Goal: Information Seeking & Learning: Learn about a topic

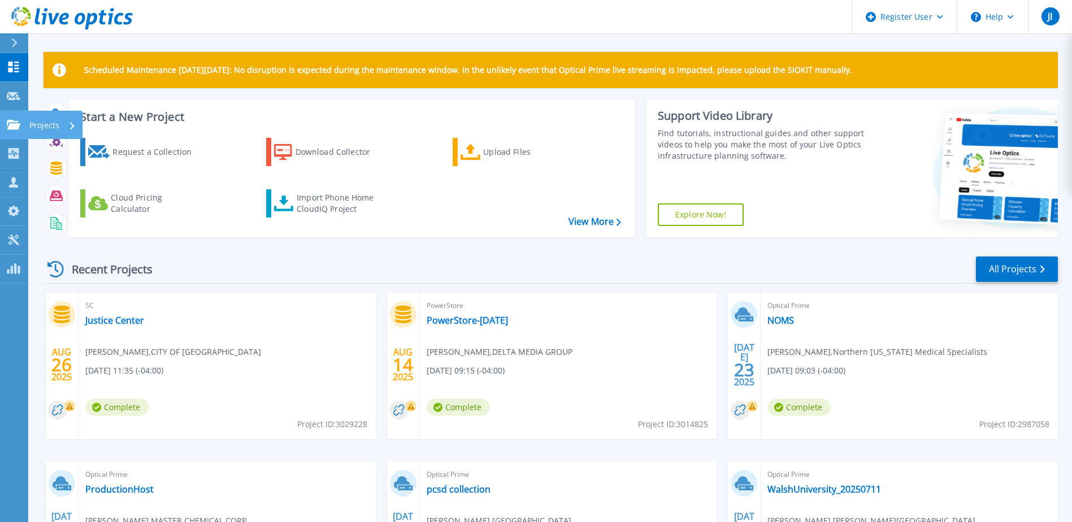
click at [25, 122] on link "Projects Projects" at bounding box center [14, 125] width 28 height 29
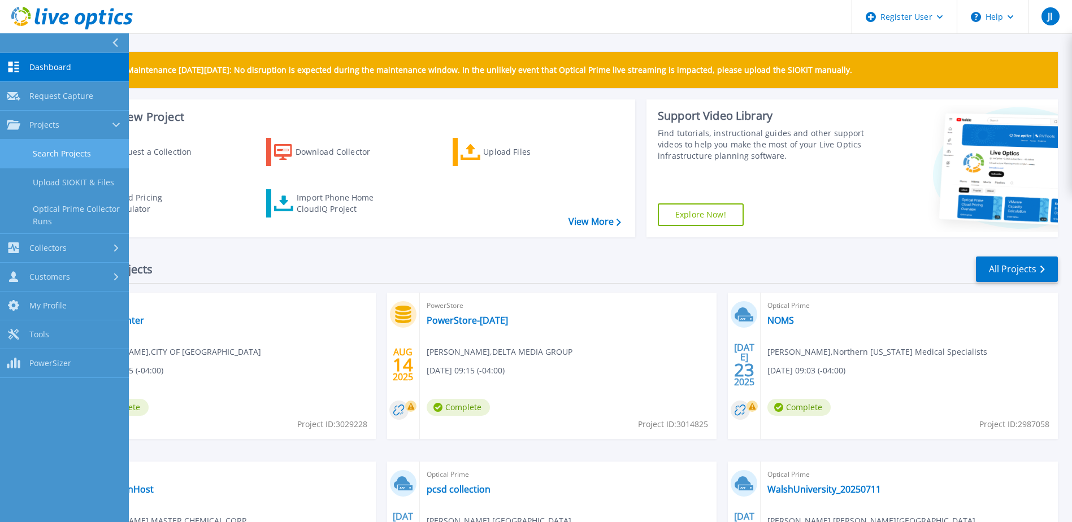
click at [60, 144] on link "Search Projects" at bounding box center [64, 154] width 129 height 29
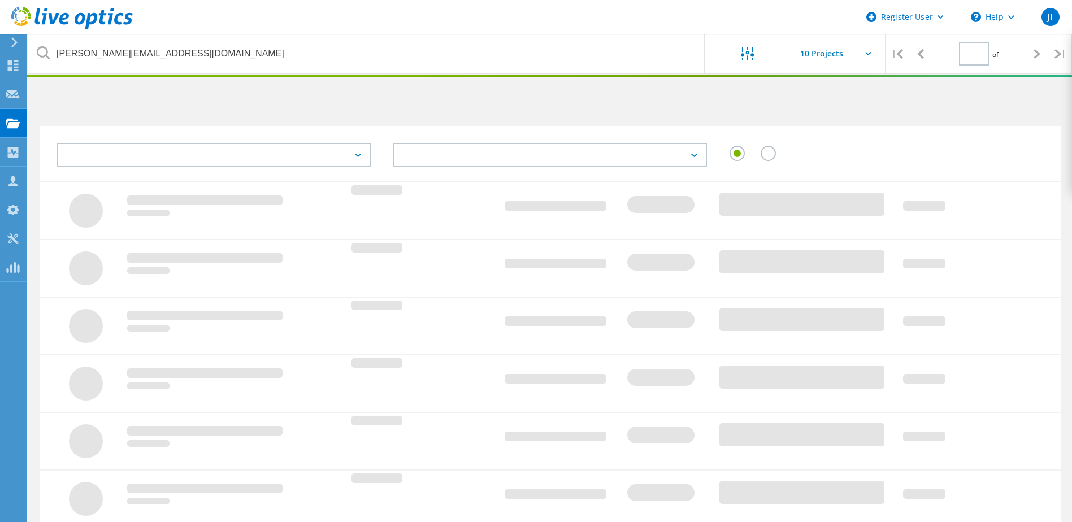
type input "1"
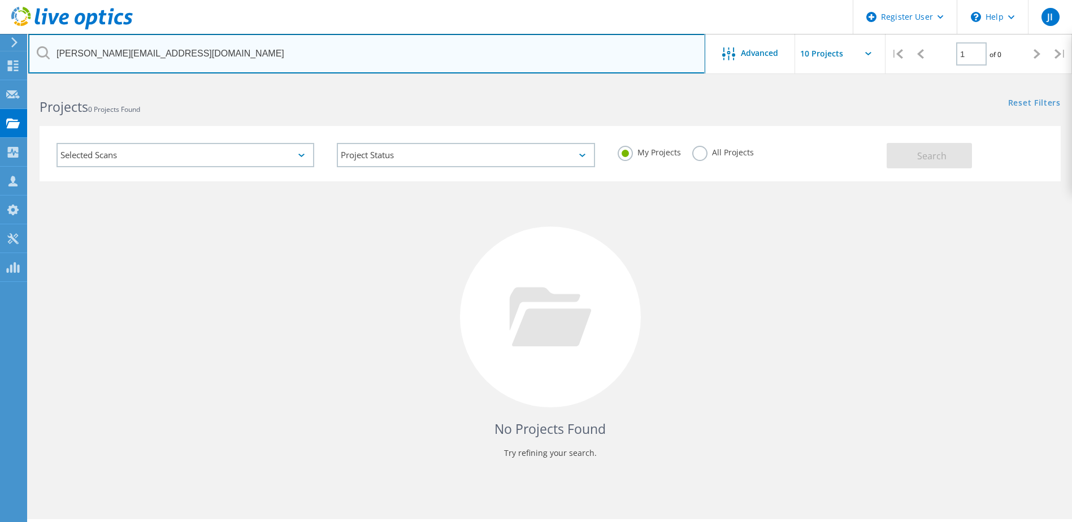
click at [232, 48] on input "tracy@neonet.org" at bounding box center [366, 54] width 677 height 40
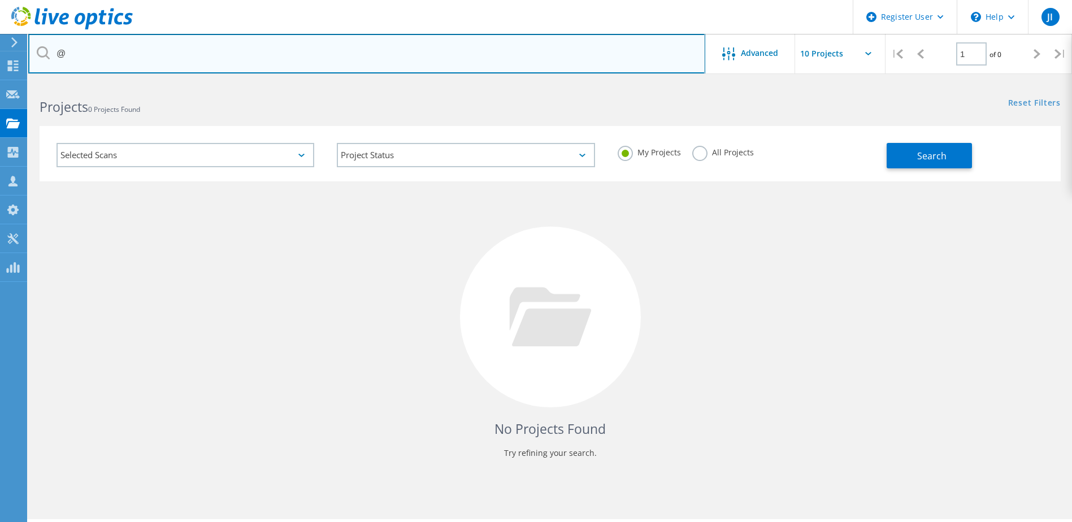
click at [131, 58] on input "@" at bounding box center [366, 54] width 677 height 40
click at [120, 54] on input "@" at bounding box center [366, 54] width 677 height 40
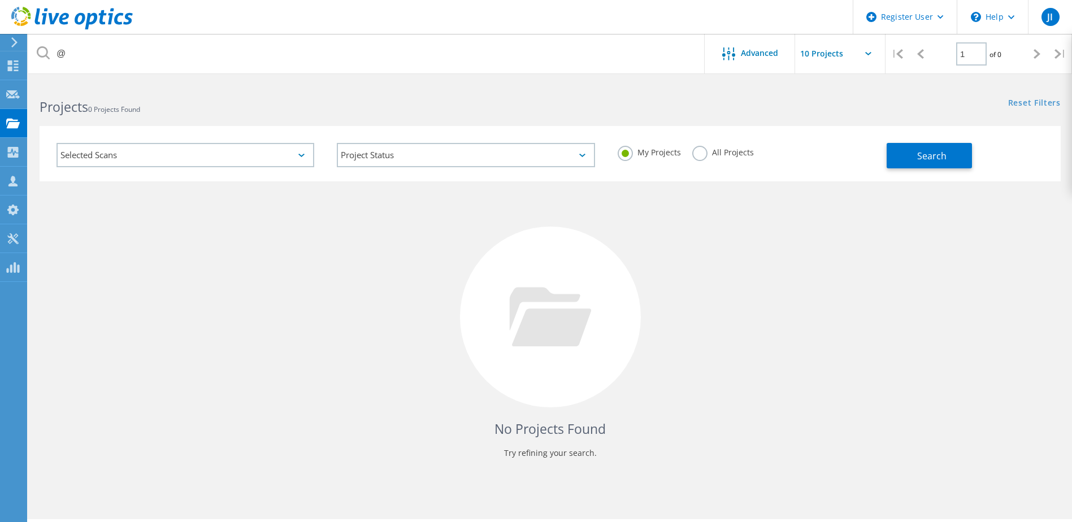
click at [698, 155] on label "All Projects" at bounding box center [723, 151] width 62 height 11
click at [0, 0] on input "All Projects" at bounding box center [0, 0] width 0 height 0
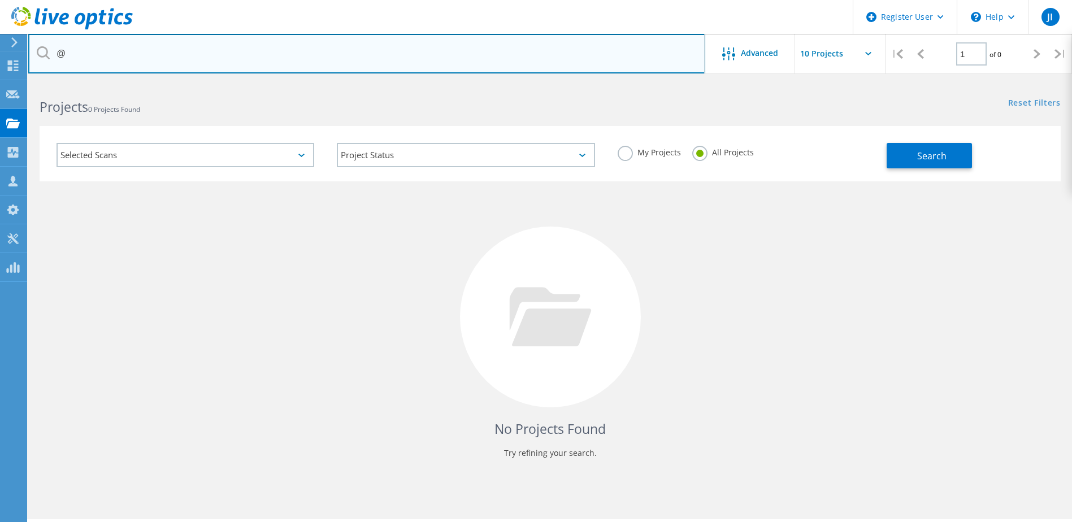
click at [246, 59] on input "@" at bounding box center [366, 54] width 677 height 40
click at [180, 38] on input "@" at bounding box center [366, 54] width 677 height 40
click at [176, 45] on input "@" at bounding box center [366, 54] width 677 height 40
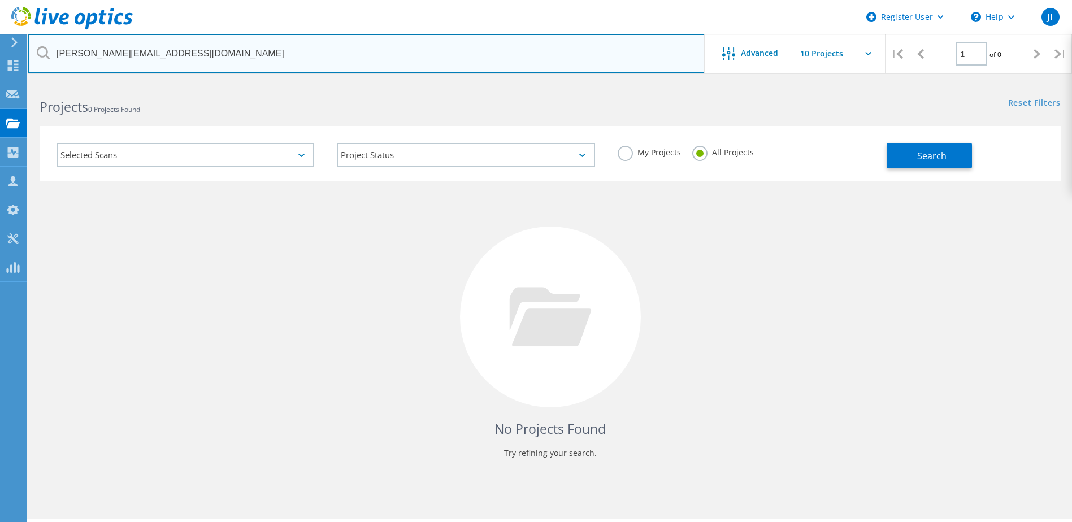
type input "[PERSON_NAME][EMAIL_ADDRESS][DOMAIN_NAME]"
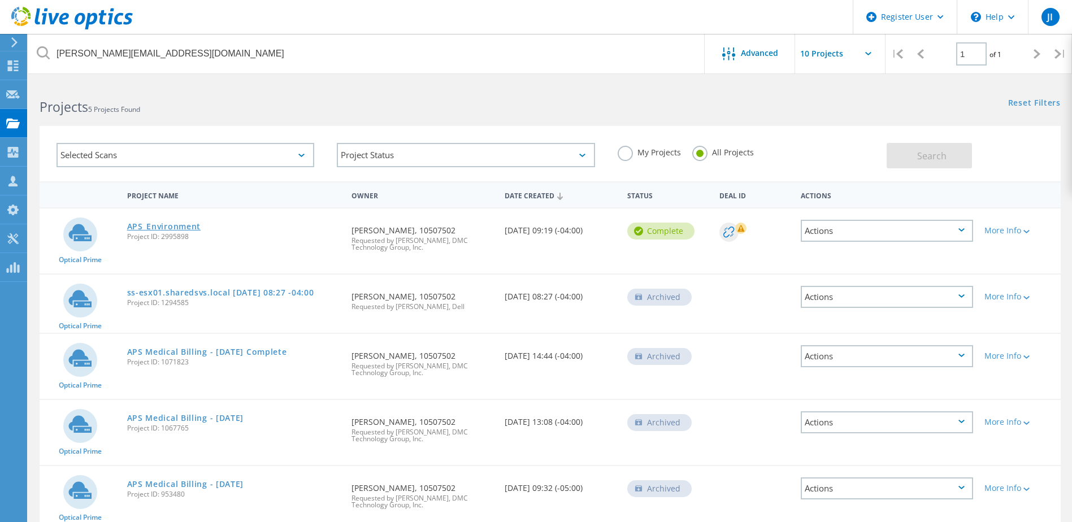
click at [158, 224] on link "APS_Environment" at bounding box center [164, 227] width 74 height 8
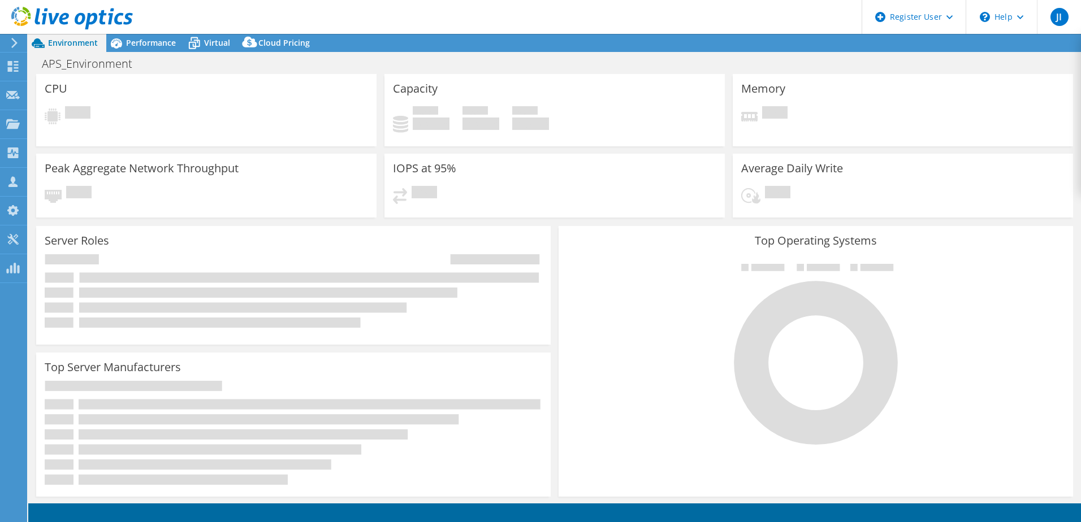
select select "USD"
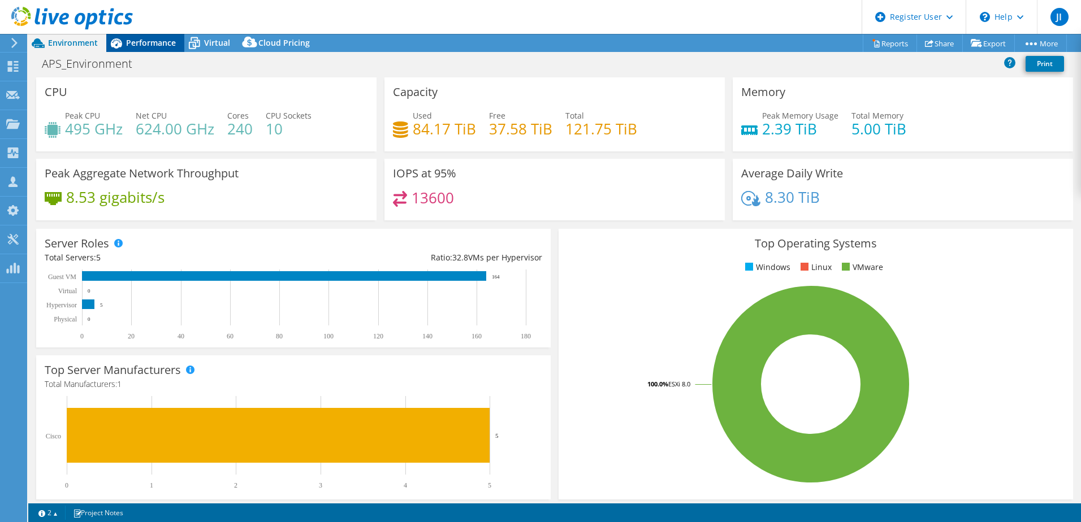
click at [146, 37] on span "Performance" at bounding box center [151, 42] width 50 height 11
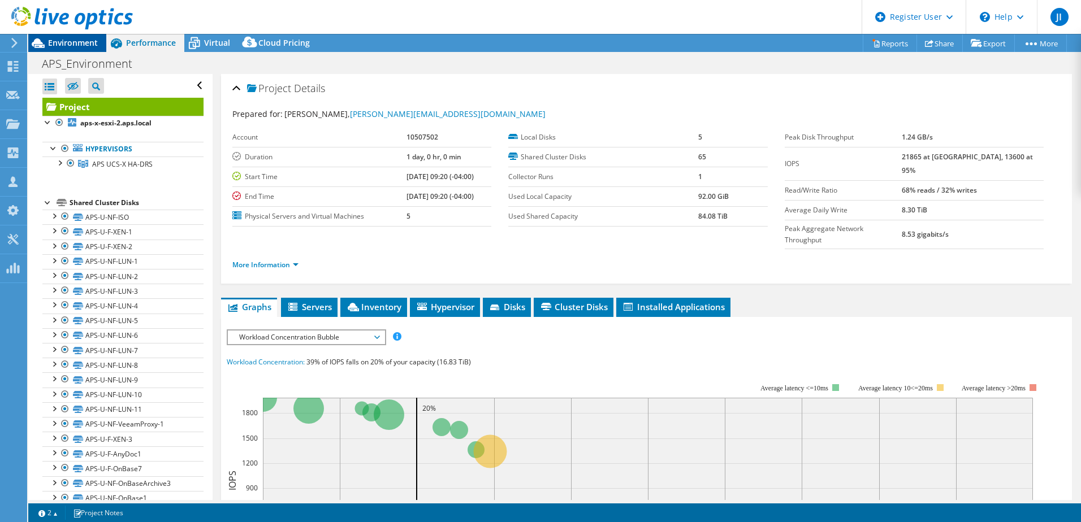
click at [71, 41] on span "Environment" at bounding box center [73, 42] width 50 height 11
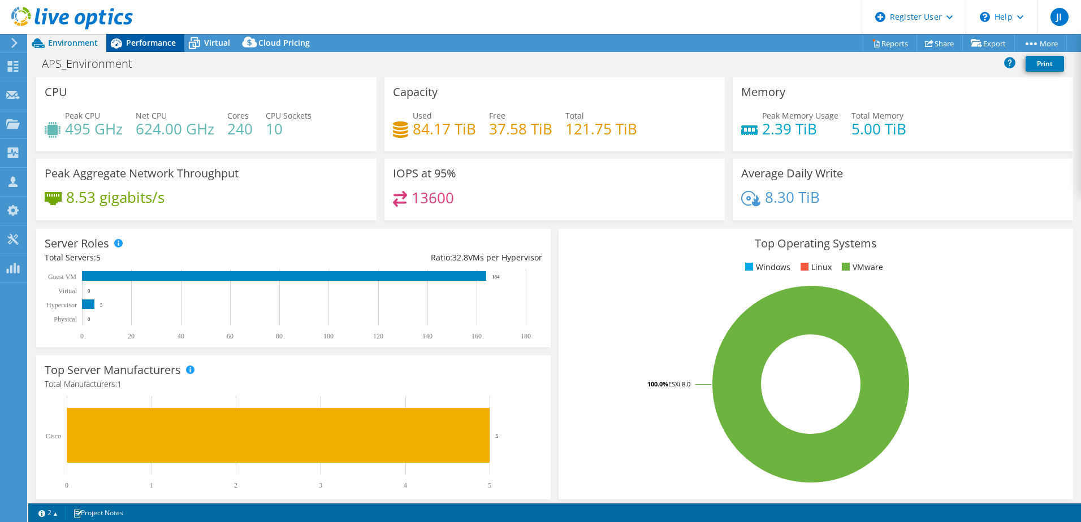
click at [144, 41] on span "Performance" at bounding box center [151, 42] width 50 height 11
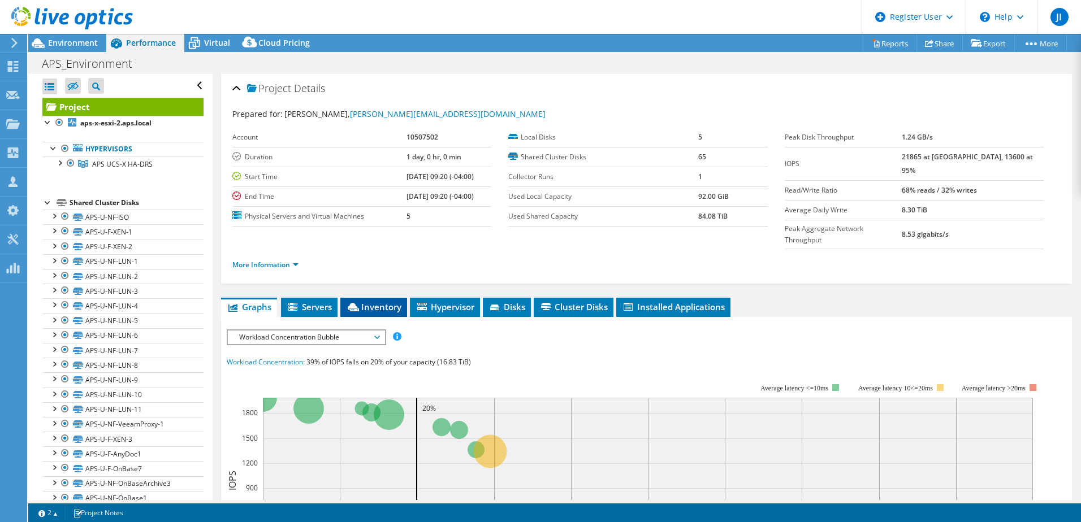
click at [370, 298] on li "Inventory" at bounding box center [373, 307] width 67 height 19
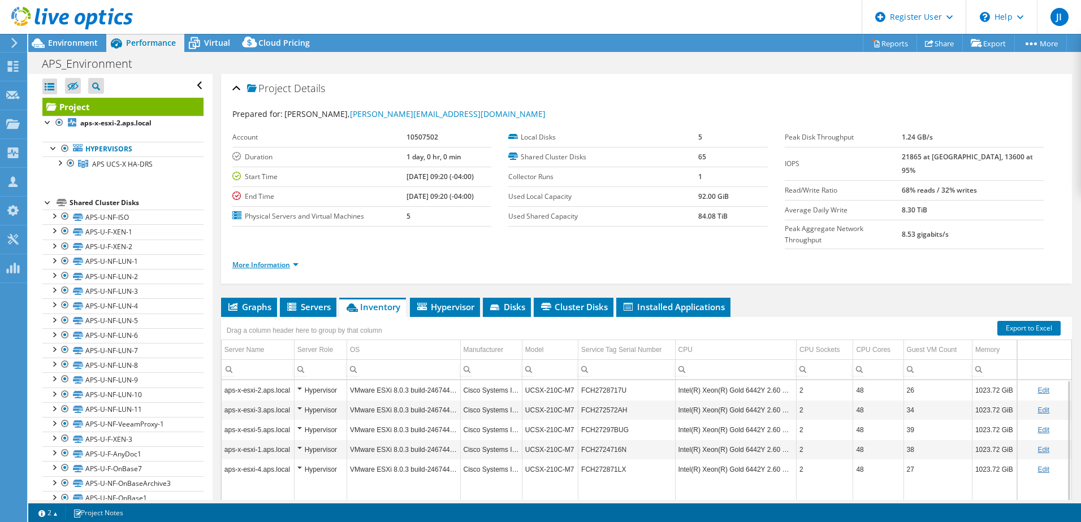
click at [275, 260] on link "More Information" at bounding box center [265, 265] width 66 height 10
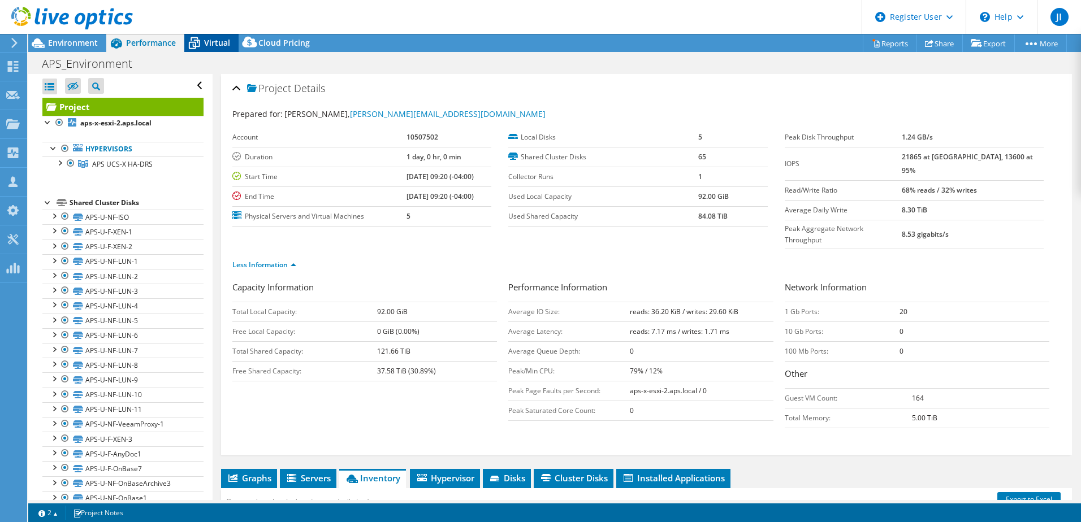
click at [221, 46] on span "Virtual" at bounding box center [217, 42] width 26 height 11
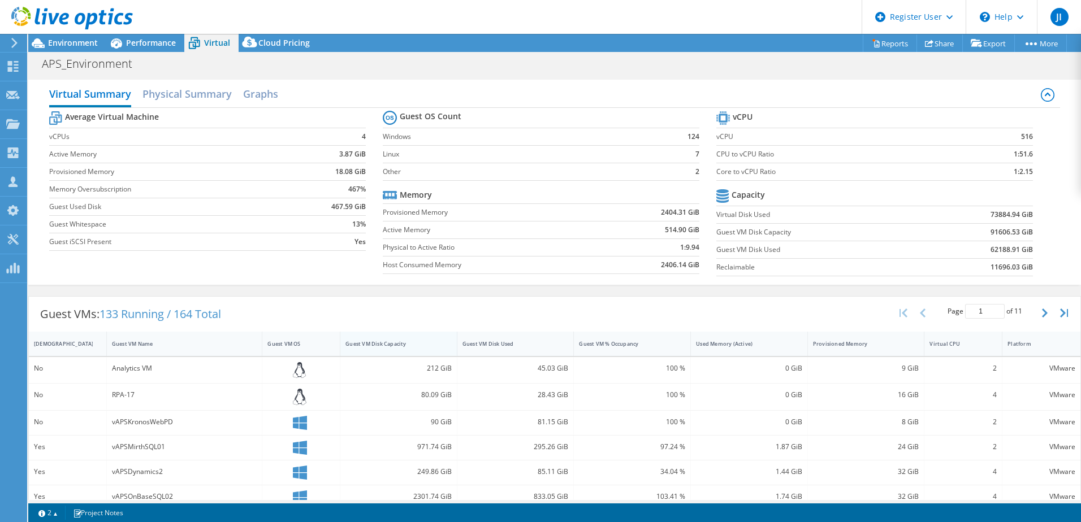
click at [398, 345] on div "Guest VM Disk Capacity" at bounding box center [391, 343] width 93 height 7
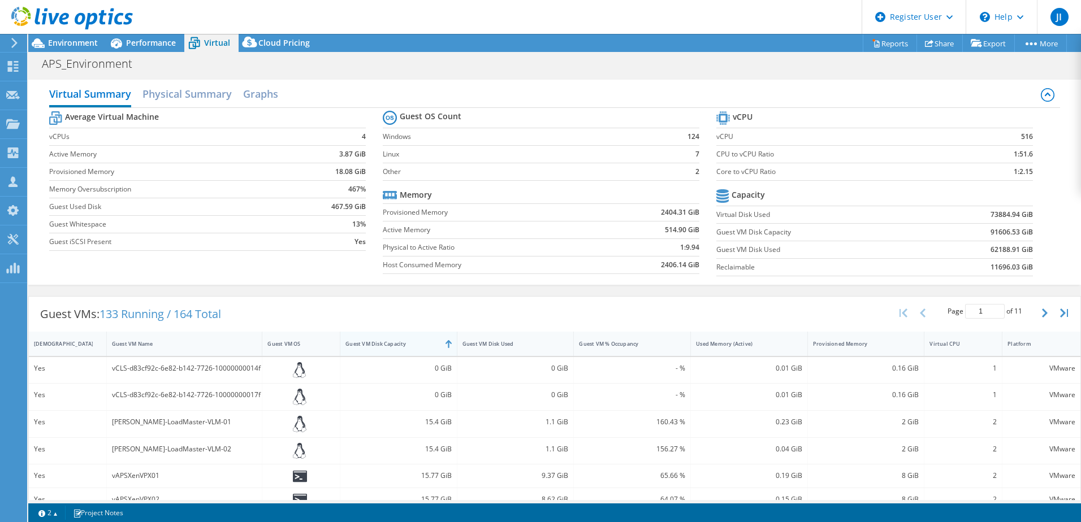
click at [398, 345] on div "Guest VM Disk Capacity" at bounding box center [391, 343] width 93 height 7
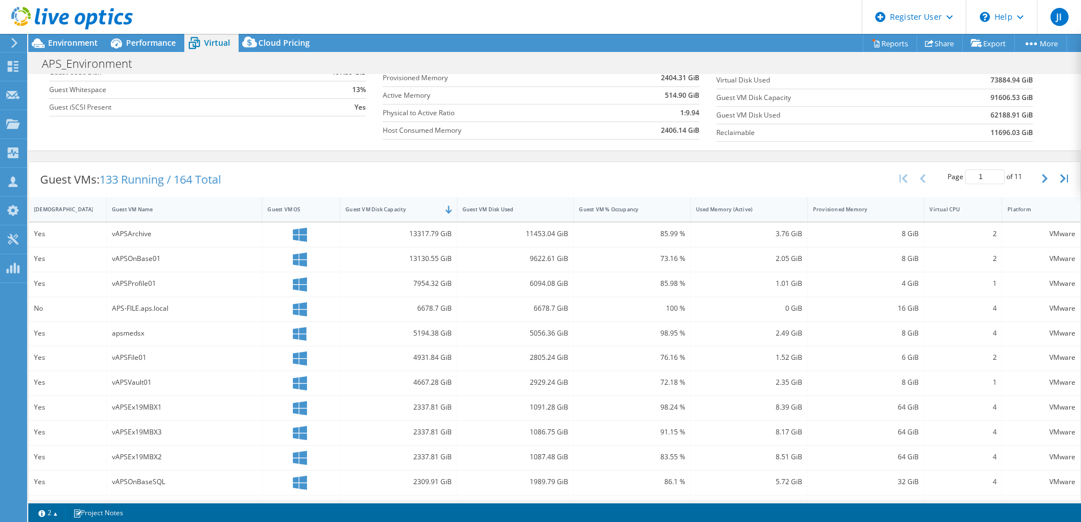
scroll to position [124, 0]
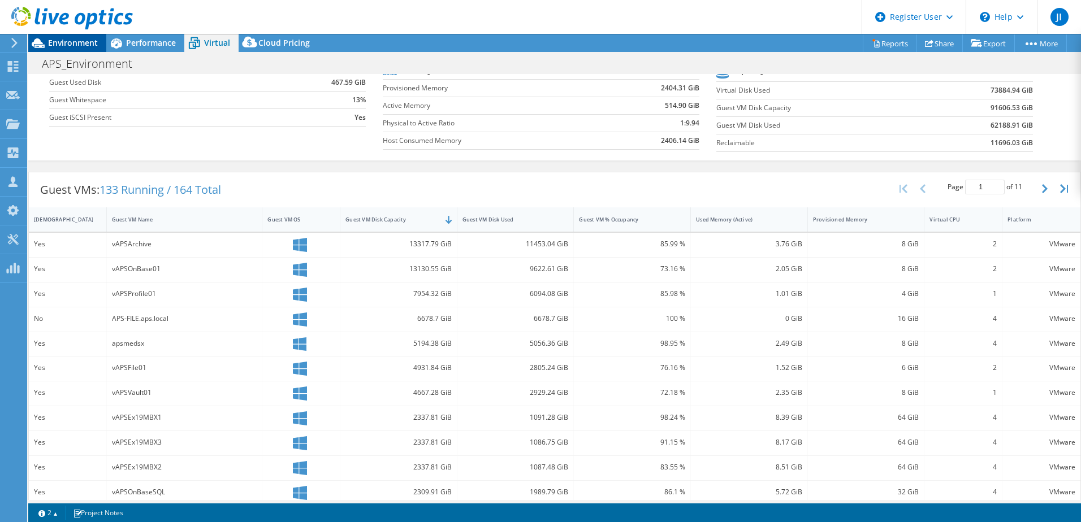
click at [75, 49] on div "Environment" at bounding box center [67, 43] width 78 height 18
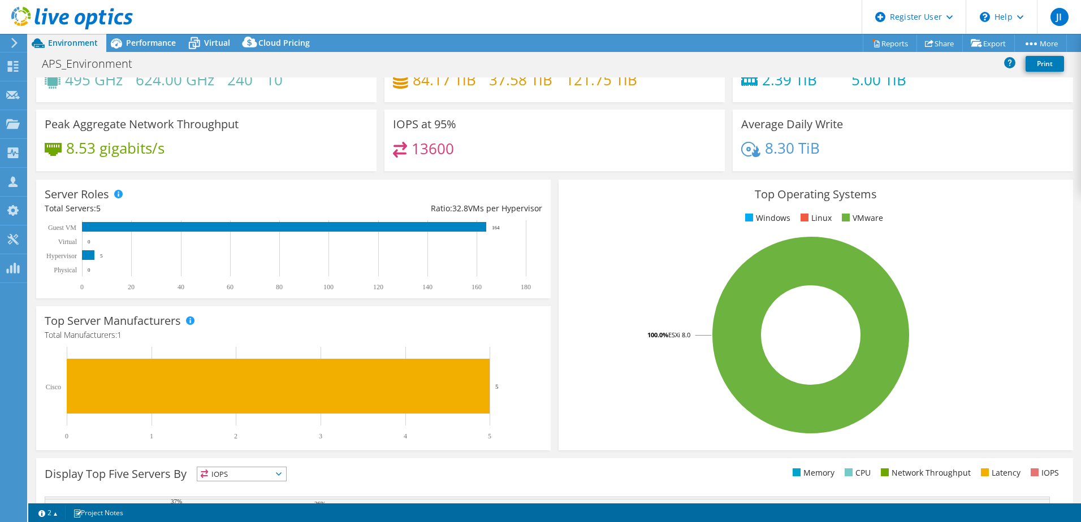
scroll to position [11, 0]
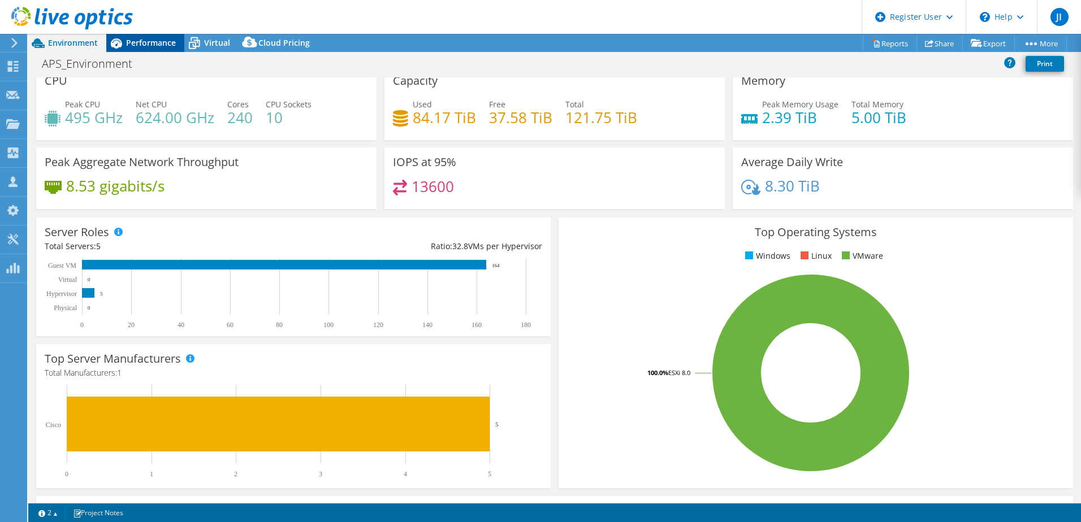
click at [158, 45] on span "Performance" at bounding box center [151, 42] width 50 height 11
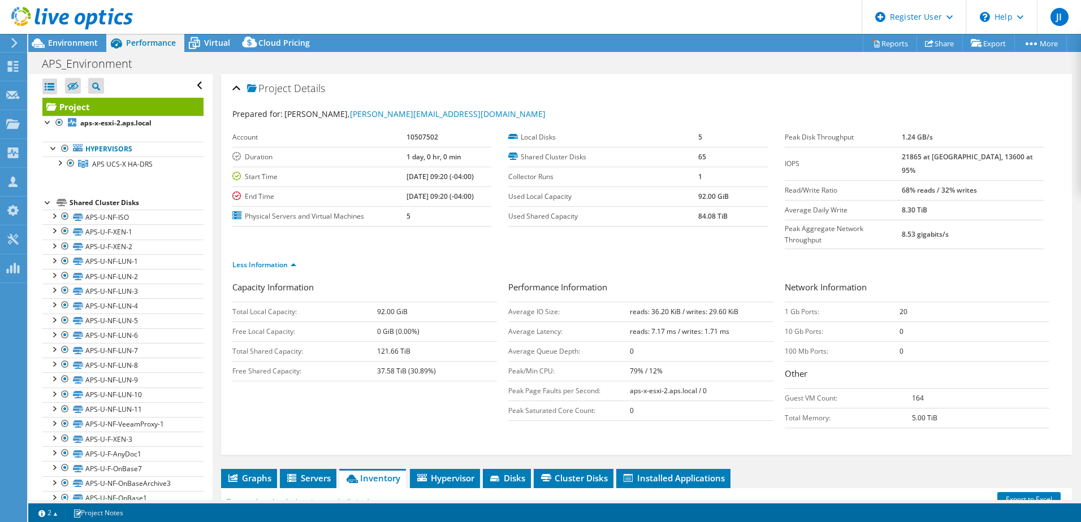
scroll to position [0, 0]
click at [237, 42] on div "Virtual" at bounding box center [211, 43] width 54 height 18
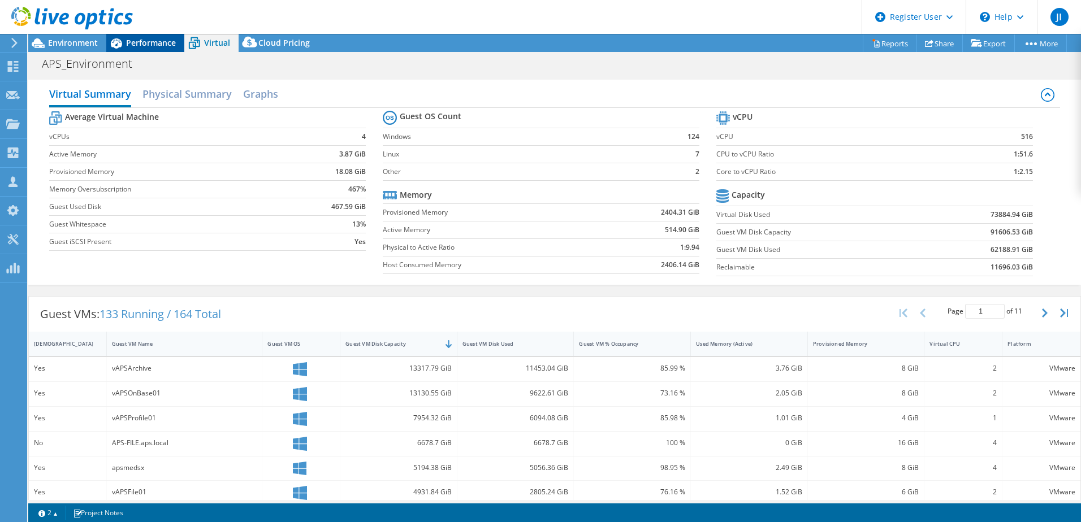
click at [138, 46] on span "Performance" at bounding box center [151, 42] width 50 height 11
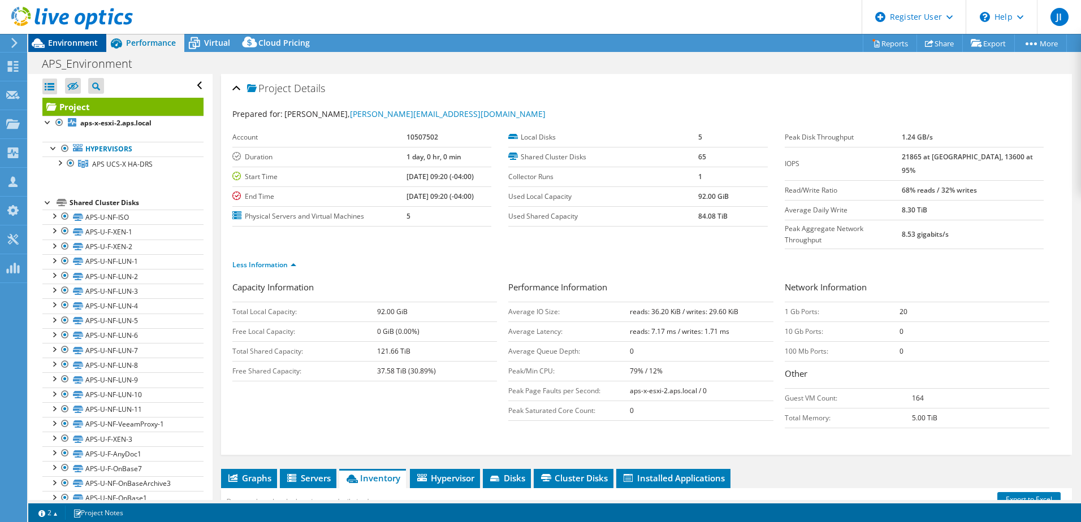
click at [80, 43] on span "Environment" at bounding box center [73, 42] width 50 height 11
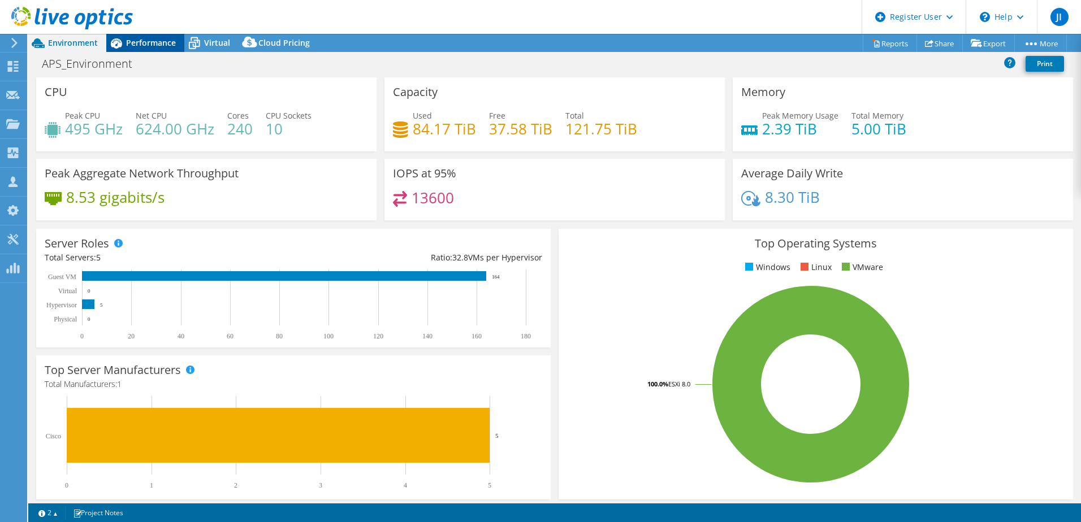
click at [127, 42] on span "Performance" at bounding box center [151, 42] width 50 height 11
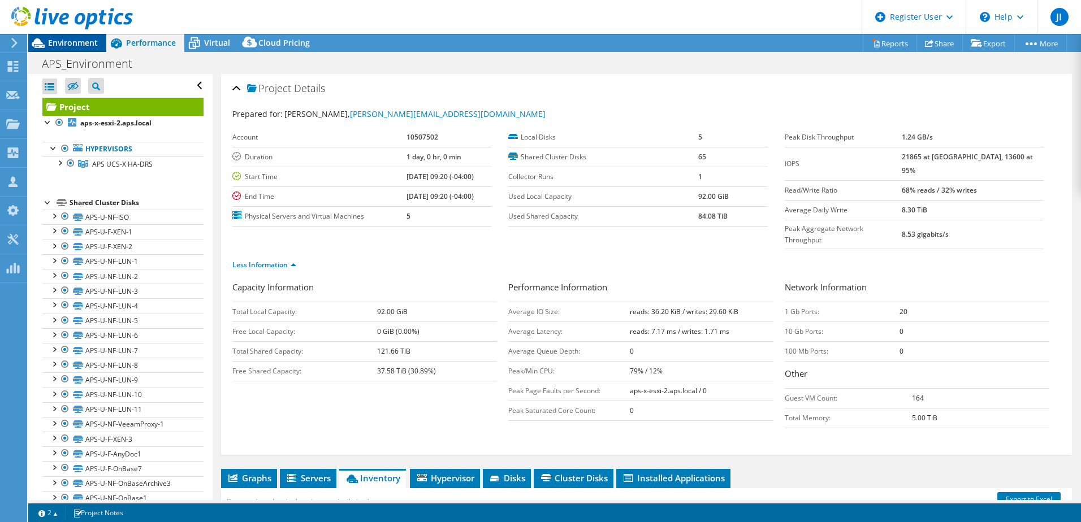
click at [88, 42] on span "Environment" at bounding box center [73, 42] width 50 height 11
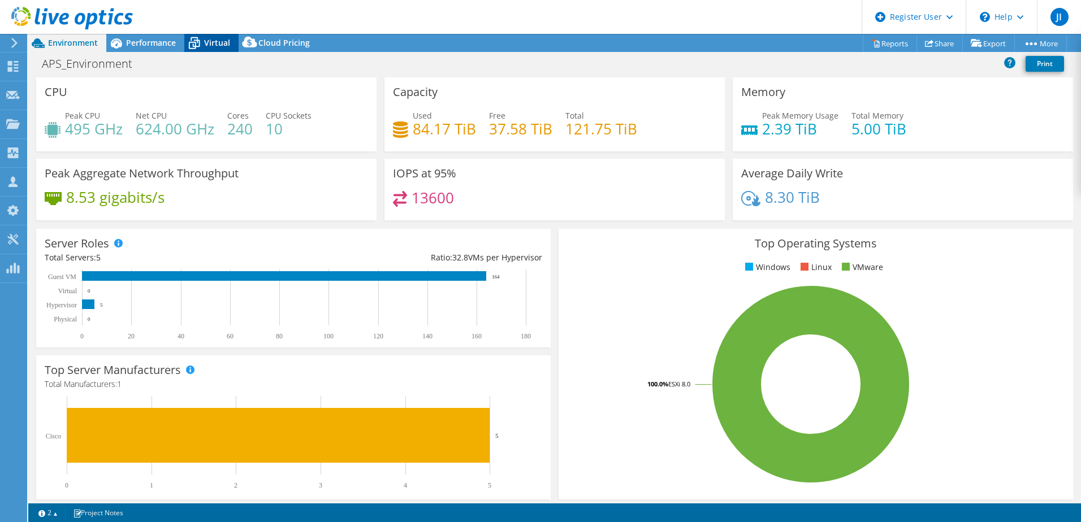
click at [201, 46] on icon at bounding box center [194, 43] width 20 height 20
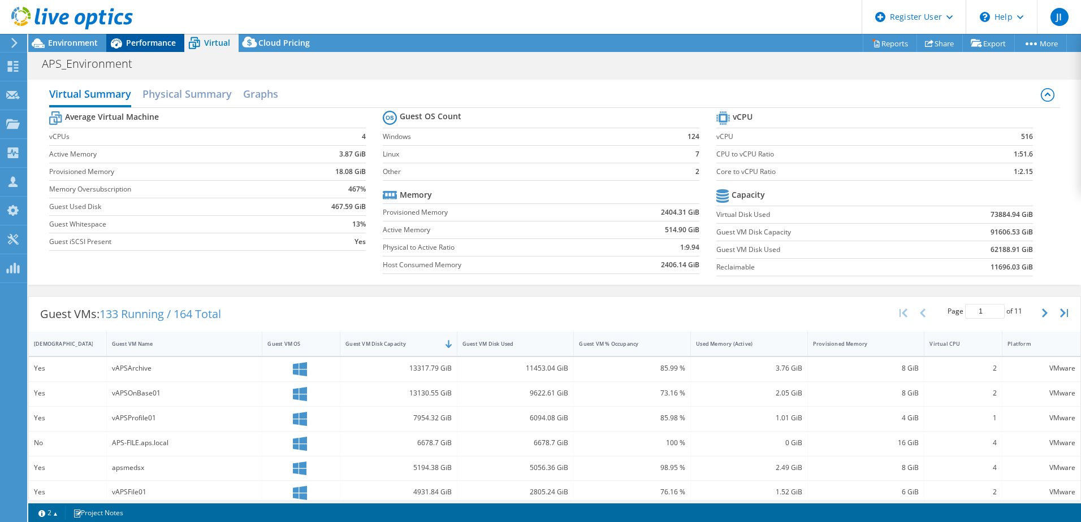
click at [156, 45] on span "Performance" at bounding box center [151, 42] width 50 height 11
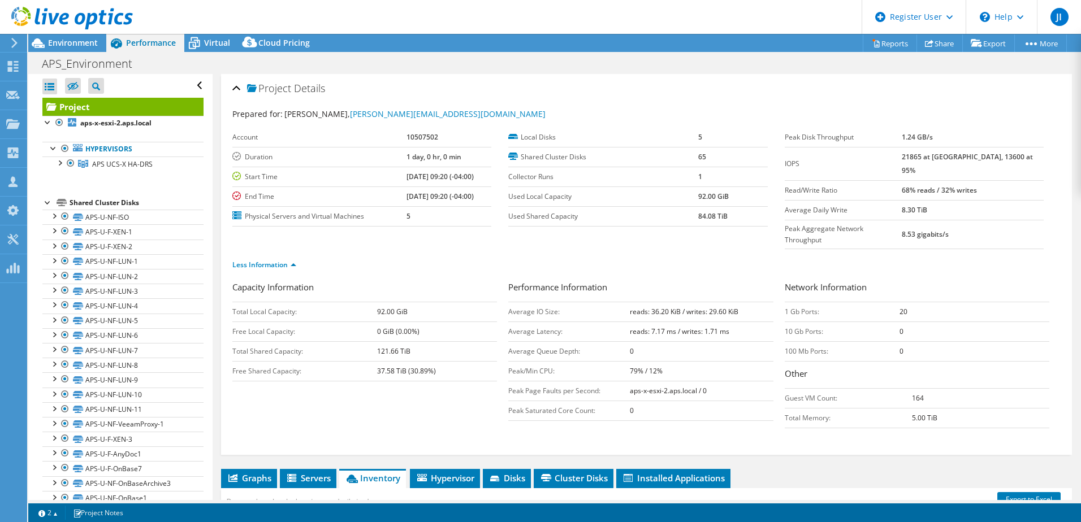
click at [972, 153] on b "21865 at [GEOGRAPHIC_DATA], 13600 at 95%" at bounding box center [966, 163] width 131 height 23
drag, startPoint x: 1005, startPoint y: 155, endPoint x: 919, endPoint y: 158, distance: 86.0
click at [919, 158] on tr "IOPS 21865 at [GEOGRAPHIC_DATA], 13600 at 95%" at bounding box center [913, 163] width 259 height 33
drag, startPoint x: 919, startPoint y: 158, endPoint x: 913, endPoint y: 159, distance: 5.7
click at [902, 159] on label "IOPS" at bounding box center [843, 163] width 118 height 11
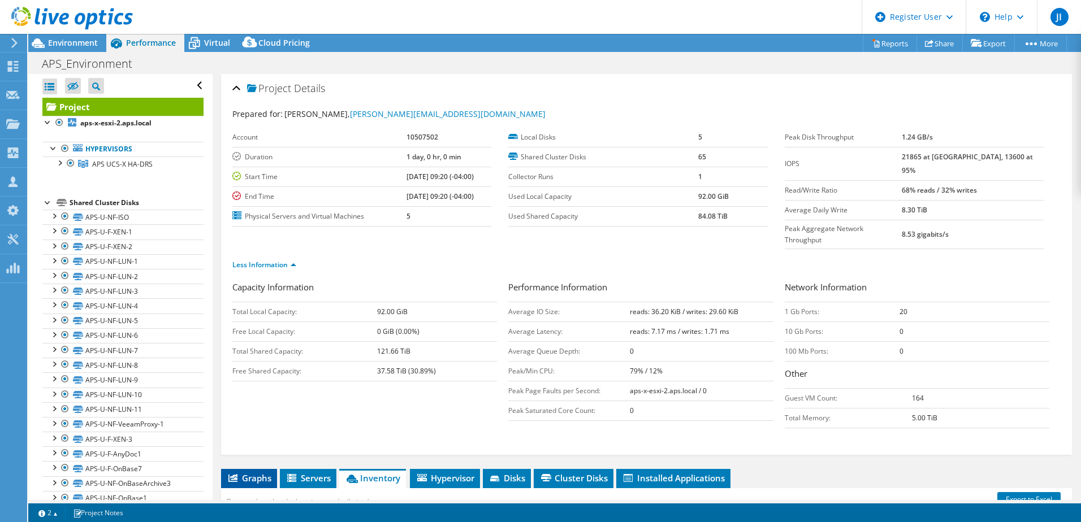
click at [259, 469] on li "Graphs" at bounding box center [249, 478] width 56 height 19
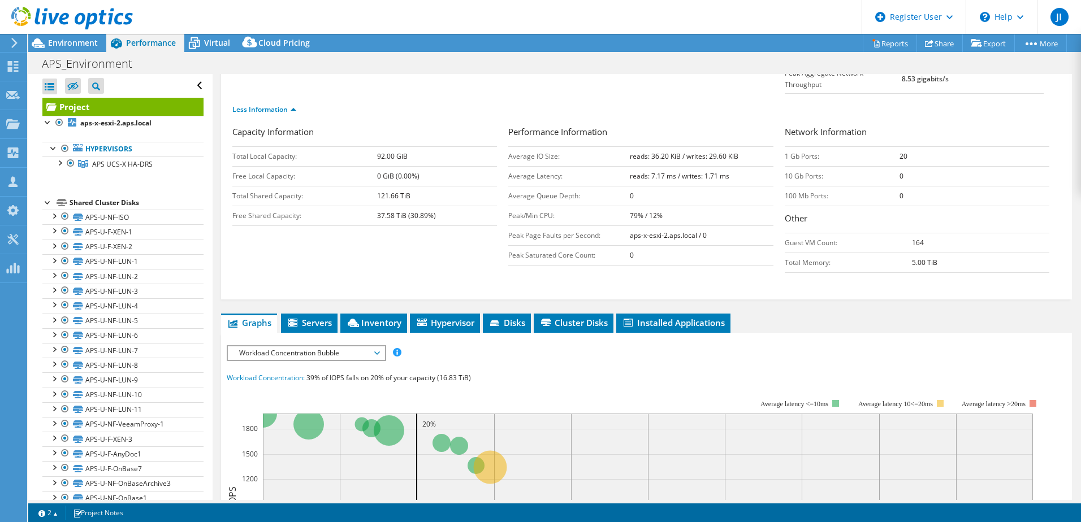
scroll to position [170, 0]
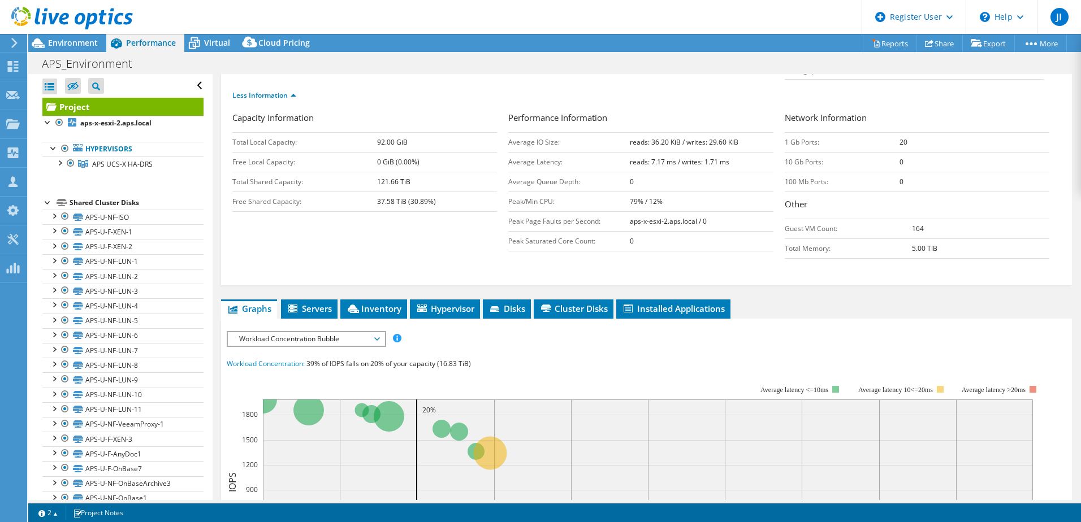
click at [359, 332] on span "Workload Concentration Bubble" at bounding box center [305, 339] width 145 height 14
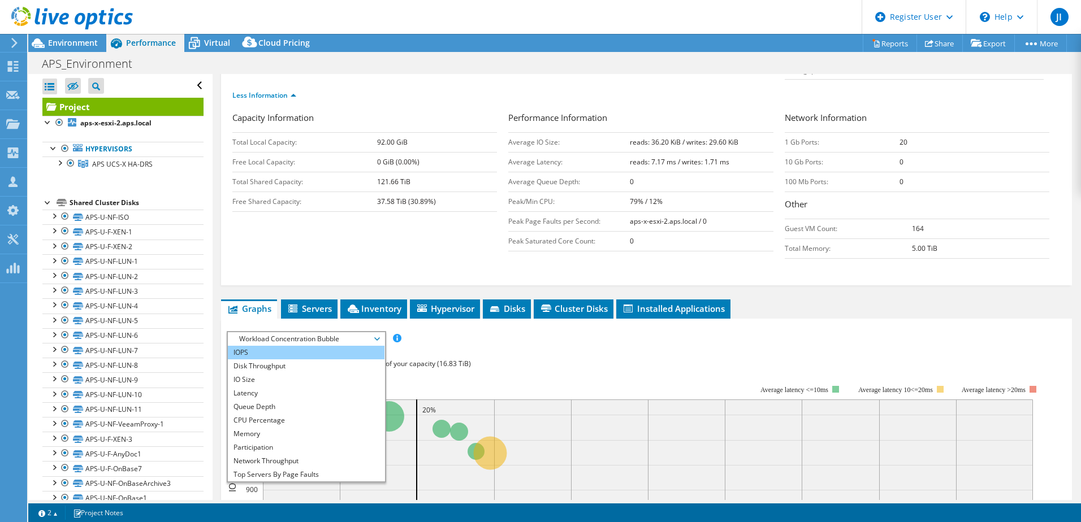
click at [268, 346] on li "IOPS" at bounding box center [306, 353] width 157 height 14
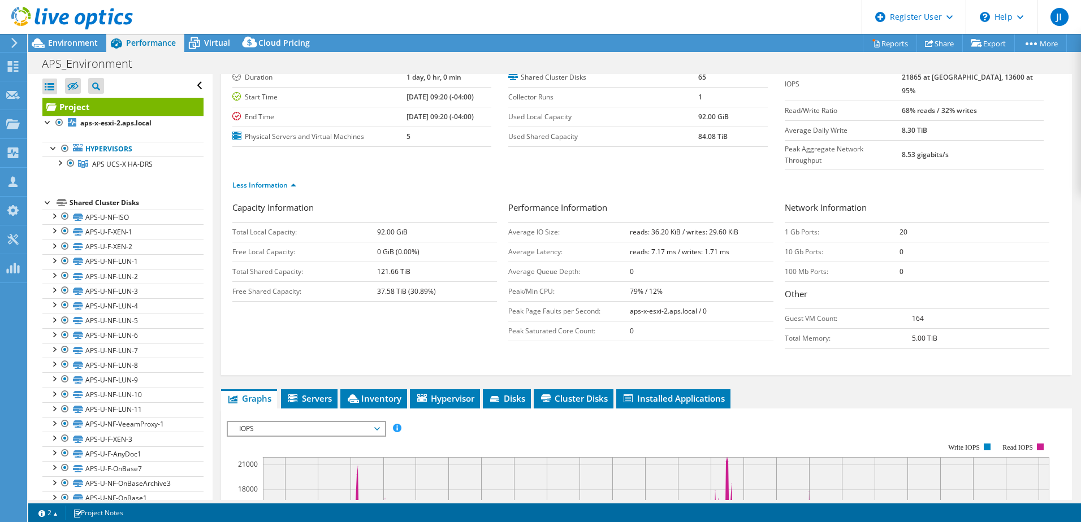
scroll to position [0, 0]
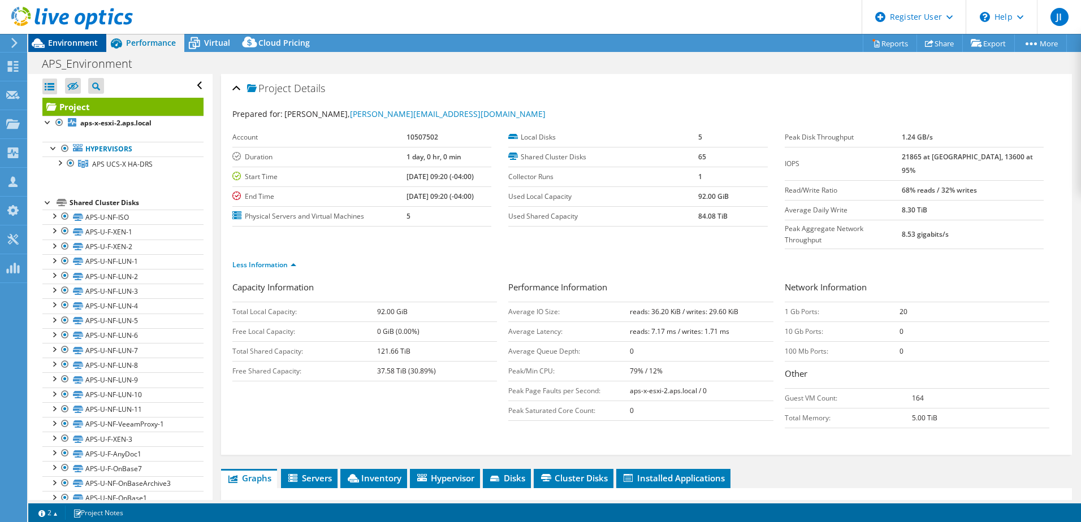
click at [71, 50] on div "Environment" at bounding box center [67, 43] width 78 height 18
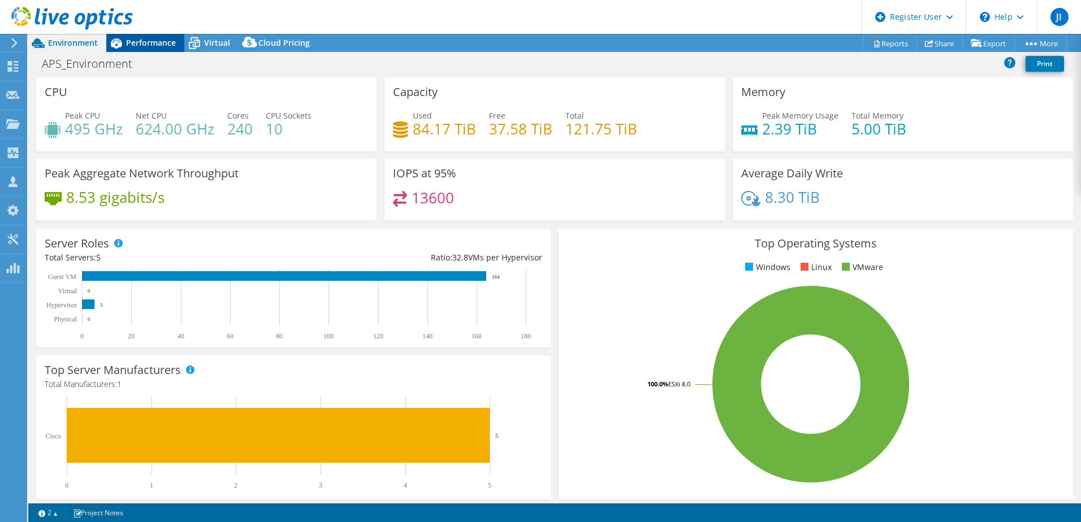
click at [161, 45] on span "Performance" at bounding box center [151, 42] width 50 height 11
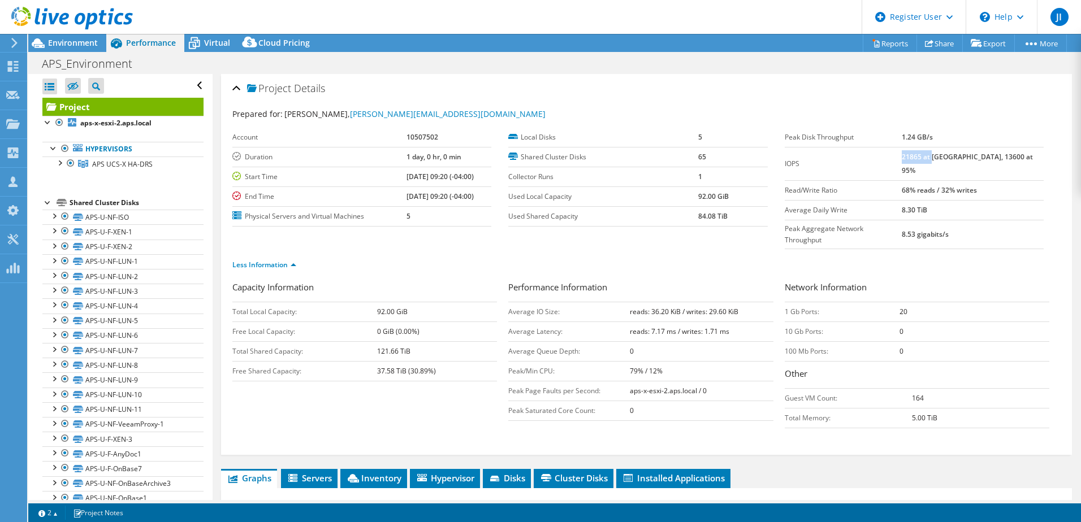
drag, startPoint x: 926, startPoint y: 158, endPoint x: 955, endPoint y: 154, distance: 28.5
click at [955, 154] on b "21865 at [GEOGRAPHIC_DATA], 13600 at 95%" at bounding box center [966, 163] width 131 height 23
click at [939, 158] on b "21865 at [GEOGRAPHIC_DATA], 13600 at 95%" at bounding box center [966, 163] width 131 height 23
click at [230, 45] on div "Virtual" at bounding box center [211, 43] width 54 height 18
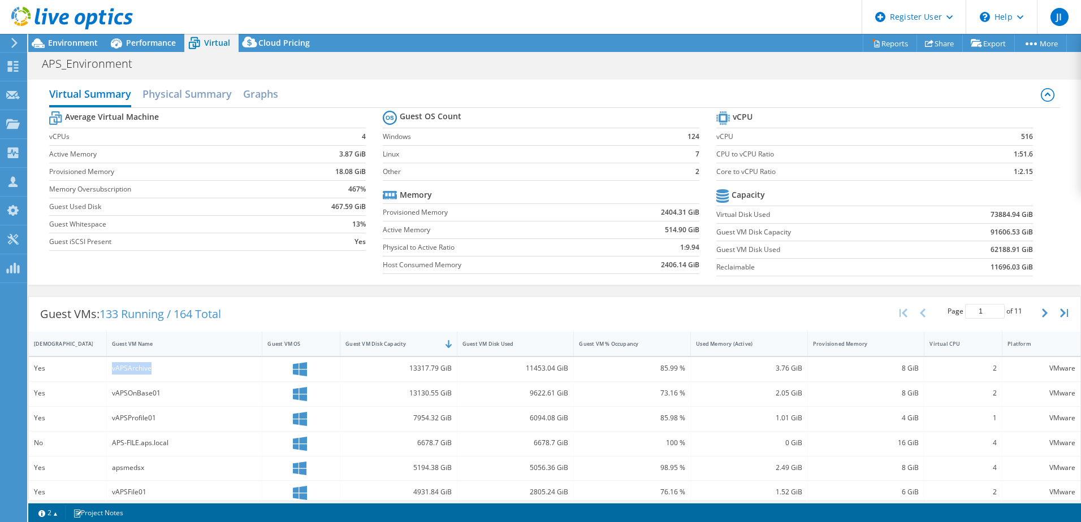
drag, startPoint x: 112, startPoint y: 368, endPoint x: 151, endPoint y: 375, distance: 39.1
click at [151, 375] on div "vAPSArchive" at bounding box center [185, 369] width 156 height 24
drag, startPoint x: 151, startPoint y: 375, endPoint x: 160, endPoint y: 394, distance: 20.7
click at [160, 394] on div "vAPSOnBase01" at bounding box center [184, 393] width 145 height 12
drag, startPoint x: 160, startPoint y: 394, endPoint x: 174, endPoint y: 422, distance: 31.3
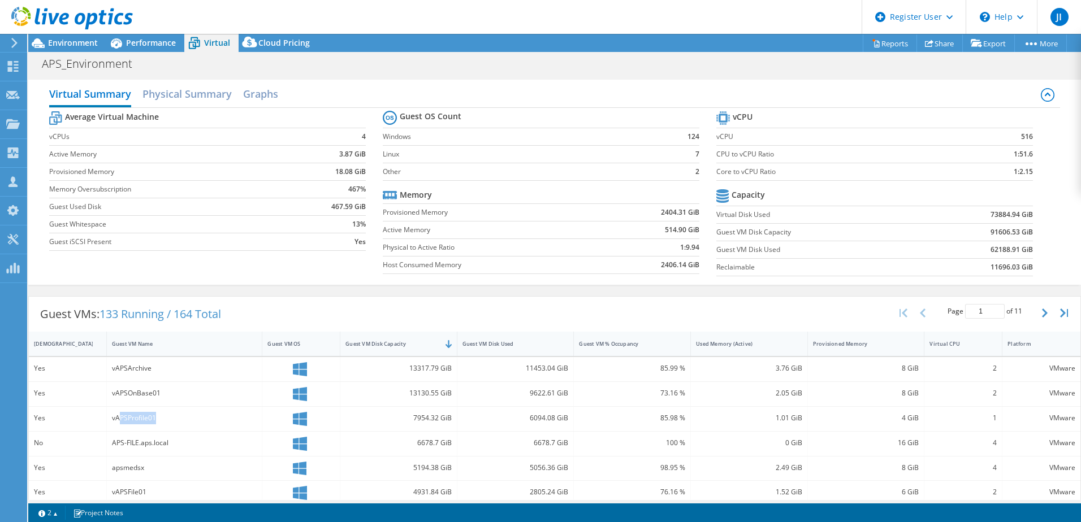
click at [174, 422] on div "vAPSProfile01" at bounding box center [184, 418] width 145 height 12
drag, startPoint x: 174, startPoint y: 422, endPoint x: 136, endPoint y: 372, distance: 62.6
click at [136, 372] on div "vAPSArchive" at bounding box center [184, 368] width 145 height 12
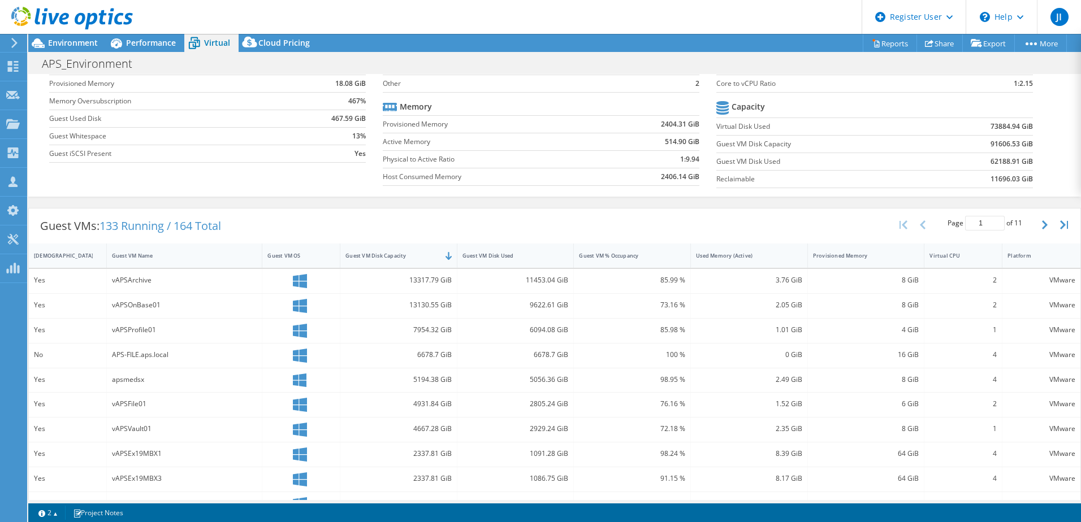
scroll to position [113, 0]
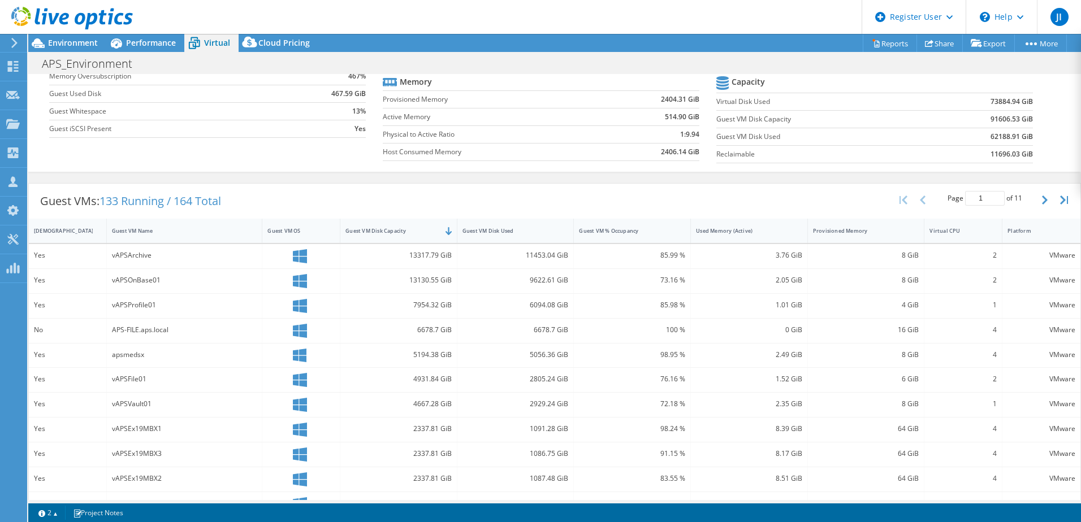
click at [137, 332] on div "APS-FILE.aps.local" at bounding box center [184, 330] width 145 height 12
click at [132, 356] on div "apsmedsx" at bounding box center [184, 355] width 145 height 12
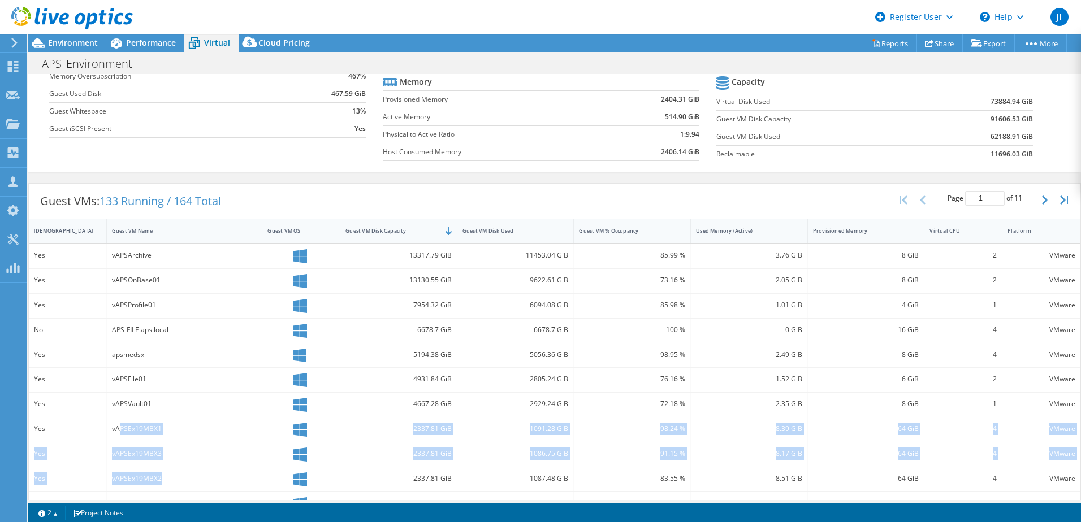
drag, startPoint x: 120, startPoint y: 428, endPoint x: 162, endPoint y: 479, distance: 65.9
click at [162, 479] on div "Yes vAPSArchive 13317.79 GiB 11453.04 GiB 85.99 % 3.76 GiB 8 GiB 2 VMware Yes v…" at bounding box center [554, 431] width 1051 height 374
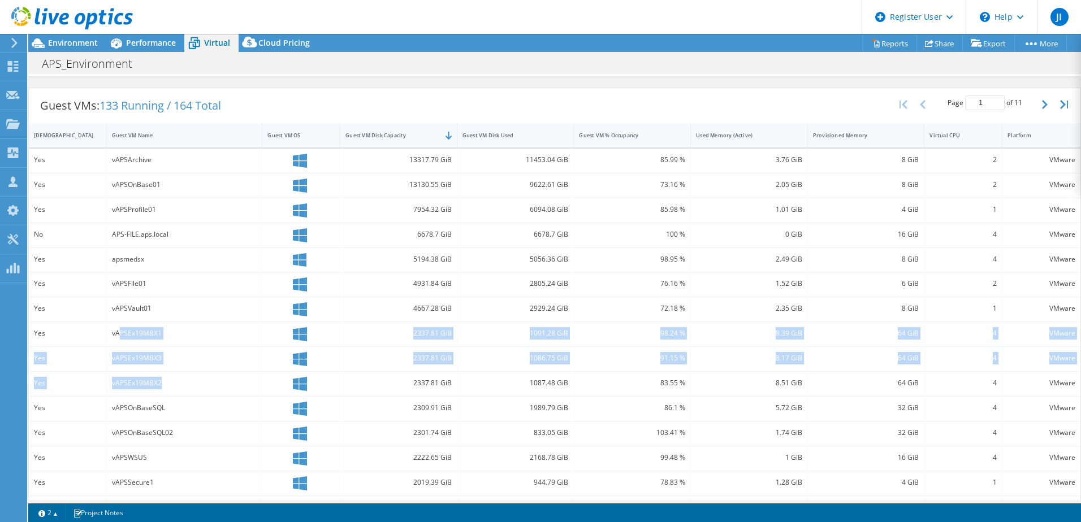
scroll to position [226, 0]
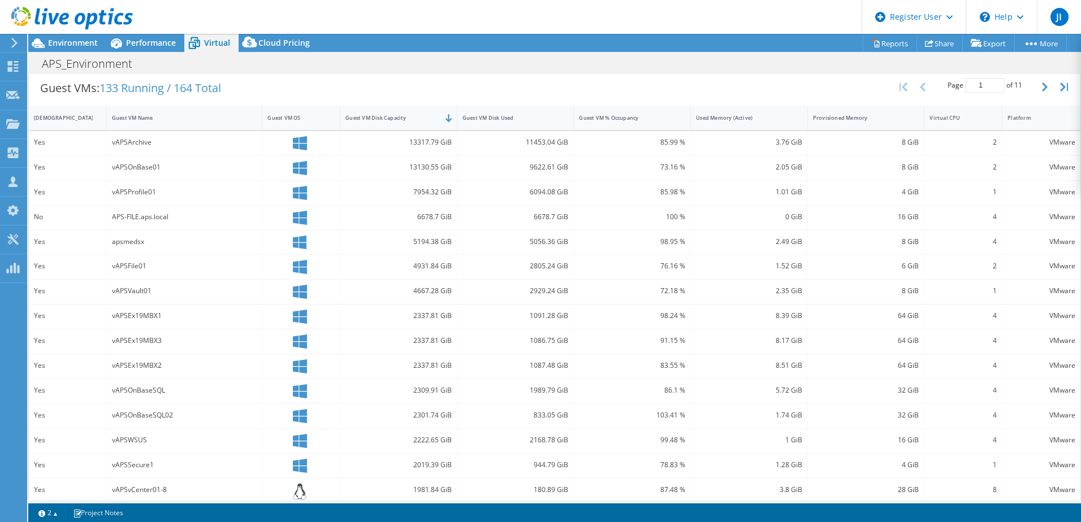
click at [150, 396] on div "vAPSOnBaseSQL" at bounding box center [184, 390] width 145 height 12
click at [155, 424] on div "vAPSOnBaseSQL02" at bounding box center [185, 416] width 156 height 24
click at [151, 363] on div "vAPSEx19MBX2" at bounding box center [184, 365] width 145 height 12
click at [151, 336] on div "vAPSEx19MBX3" at bounding box center [184, 341] width 145 height 12
click at [151, 317] on div "vAPSEx19MBX1" at bounding box center [184, 316] width 145 height 12
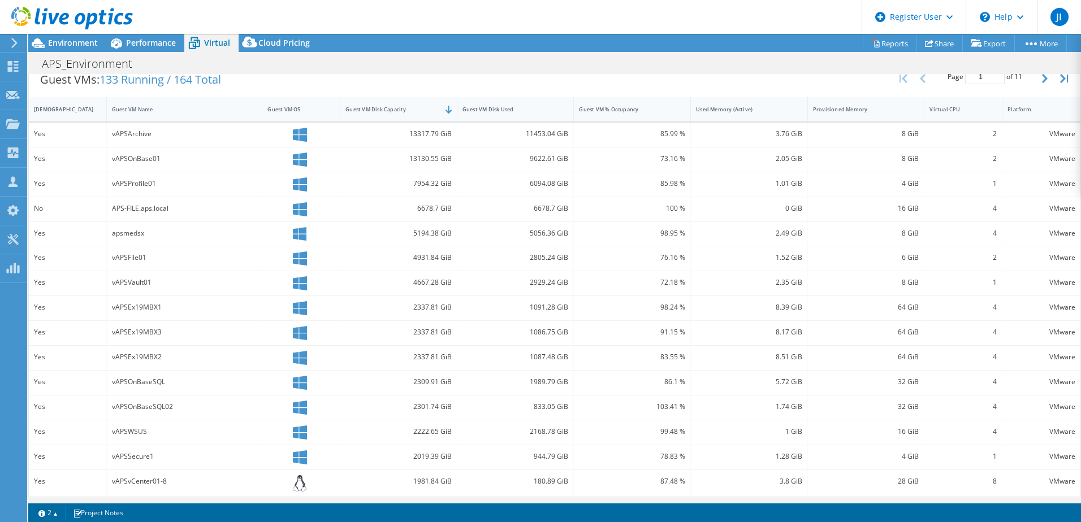
scroll to position [237, 0]
click at [732, 16] on header "JI Dell User [PERSON_NAME] [PERSON_NAME][EMAIL_ADDRESS][PERSON_NAME][DOMAIN_NAM…" at bounding box center [540, 17] width 1081 height 34
click at [88, 37] on div at bounding box center [66, 19] width 133 height 38
click at [83, 44] on span "Environment" at bounding box center [73, 42] width 50 height 11
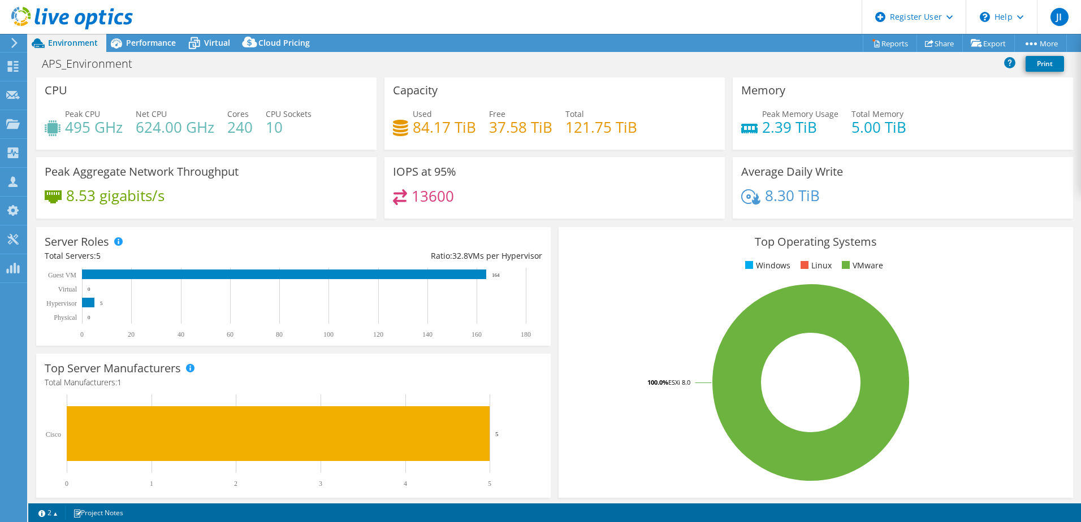
scroll to position [0, 0]
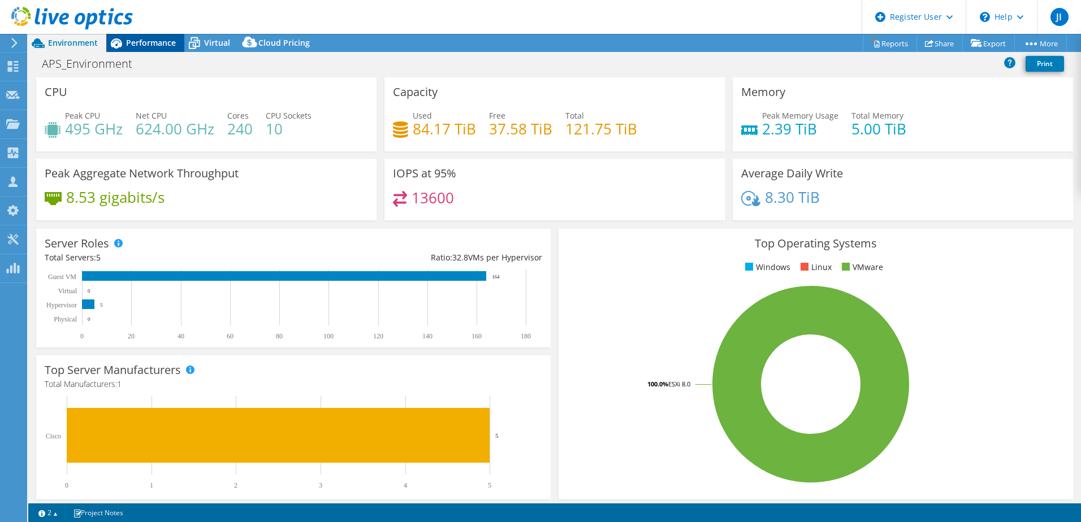
click at [152, 42] on span "Performance" at bounding box center [151, 42] width 50 height 11
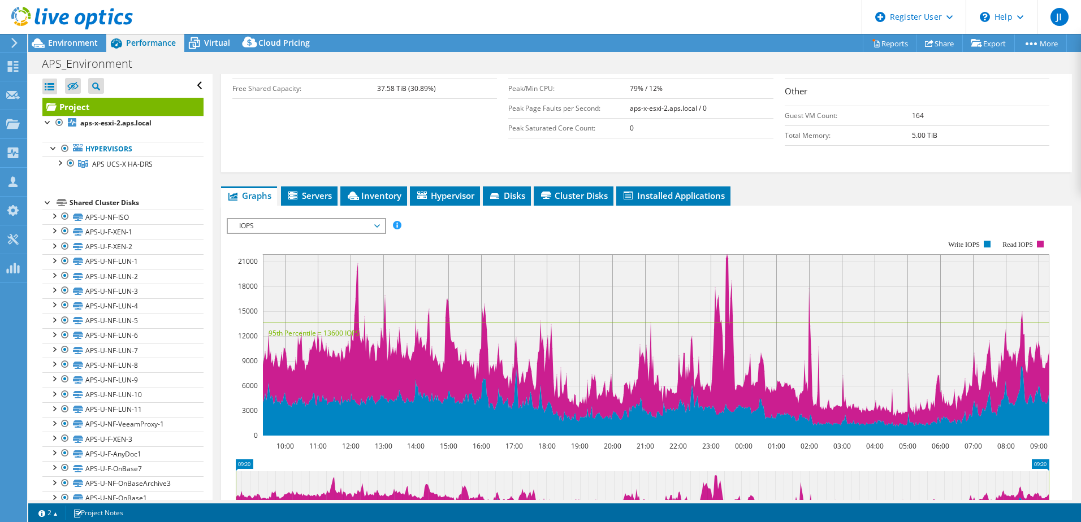
scroll to position [339, 0]
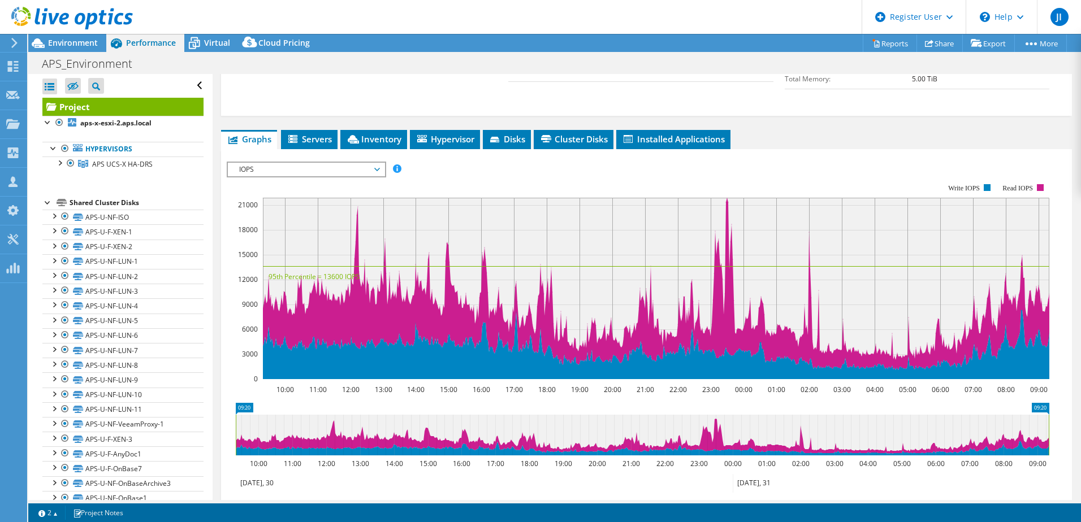
click at [377, 163] on span "IOPS" at bounding box center [305, 170] width 145 height 14
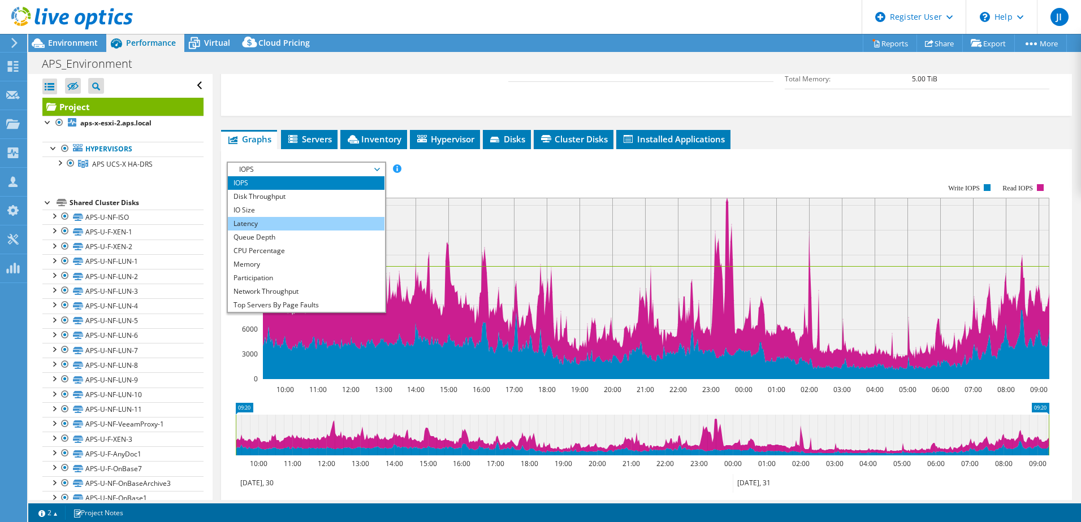
click at [310, 217] on li "Latency" at bounding box center [306, 224] width 157 height 14
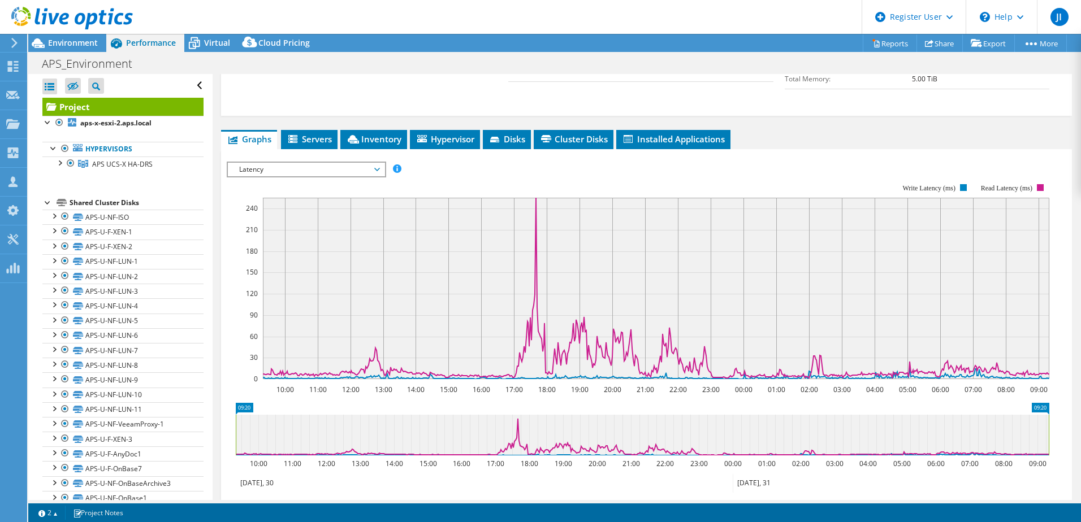
click at [379, 163] on span "Latency" at bounding box center [306, 170] width 157 height 14
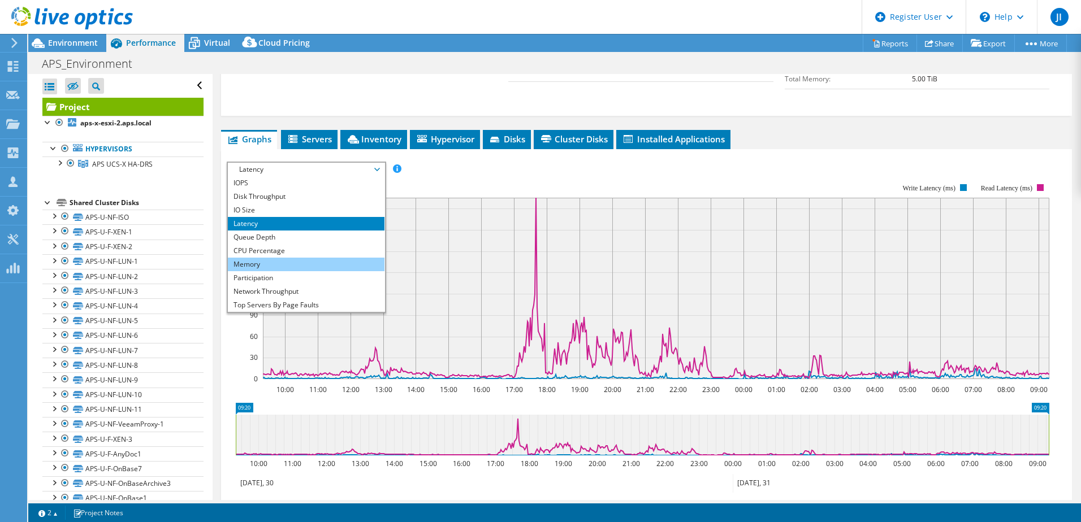
click at [342, 258] on li "Memory" at bounding box center [306, 265] width 157 height 14
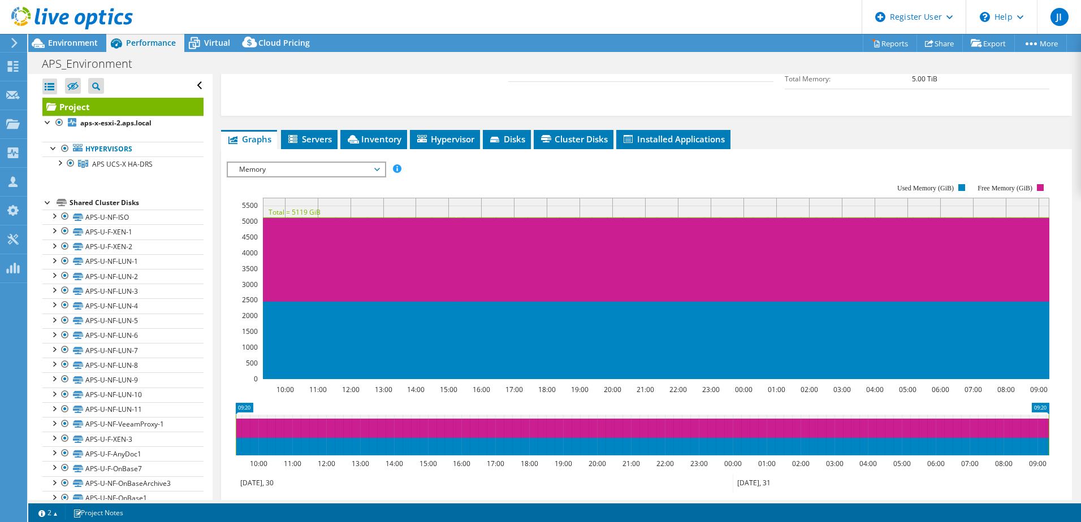
click at [378, 163] on span "Memory" at bounding box center [305, 170] width 145 height 14
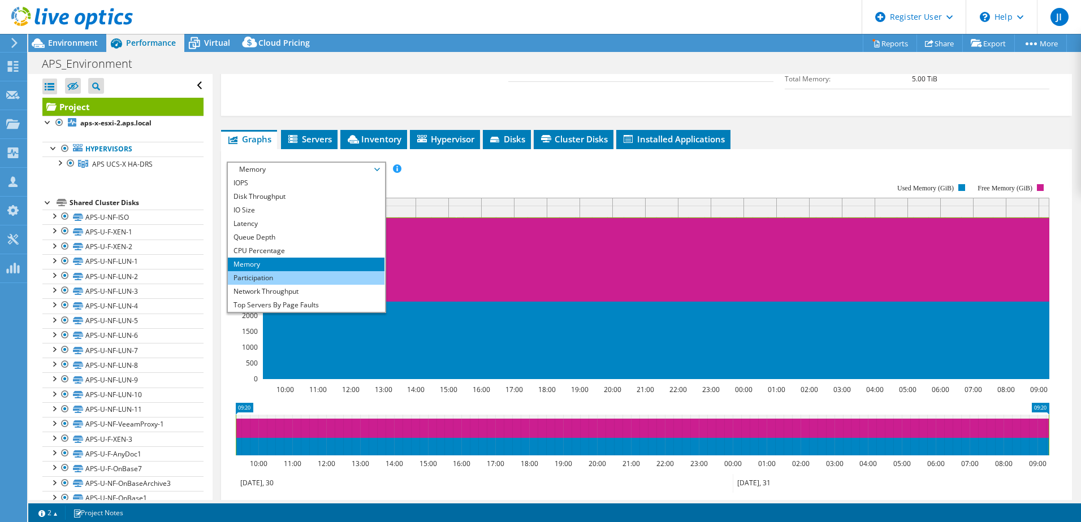
click at [314, 271] on li "Participation" at bounding box center [306, 278] width 157 height 14
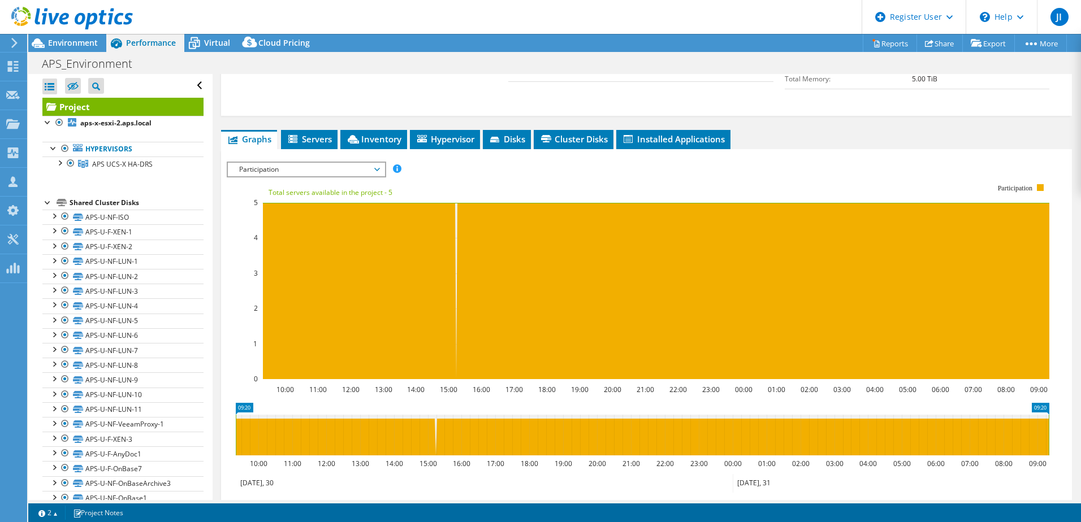
click at [381, 163] on span "Participation" at bounding box center [306, 170] width 157 height 14
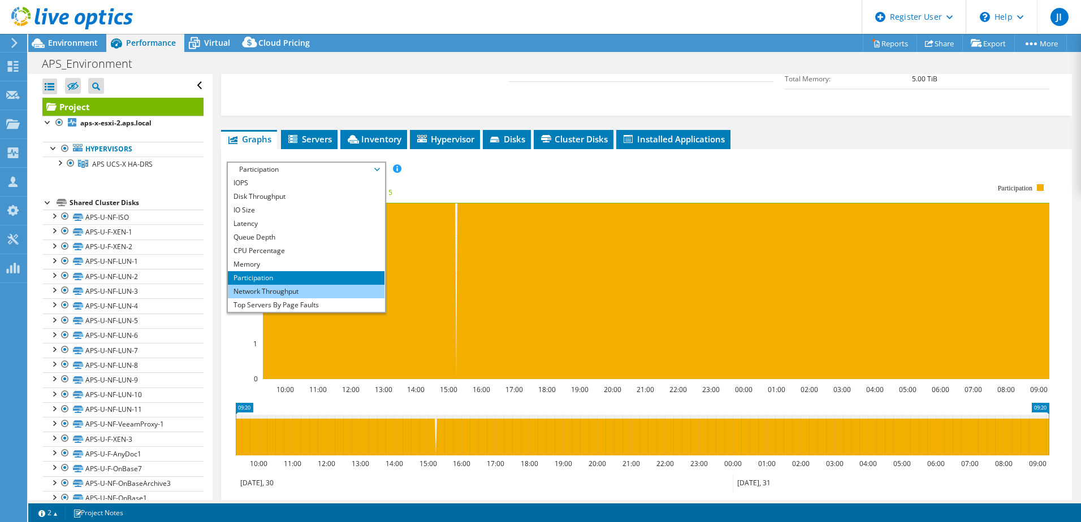
click at [320, 285] on li "Network Throughput" at bounding box center [306, 292] width 157 height 14
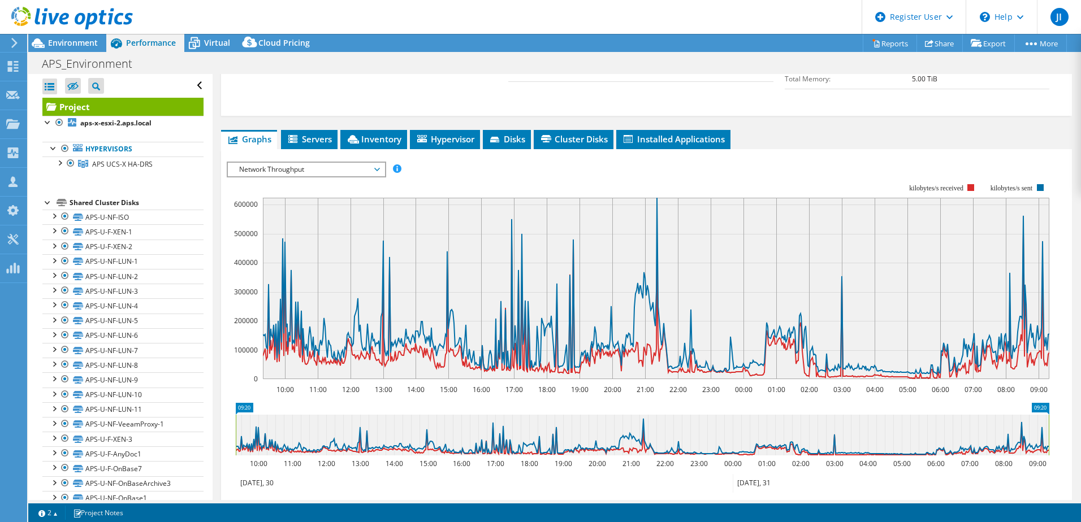
click at [352, 163] on span "Network Throughput" at bounding box center [305, 170] width 145 height 14
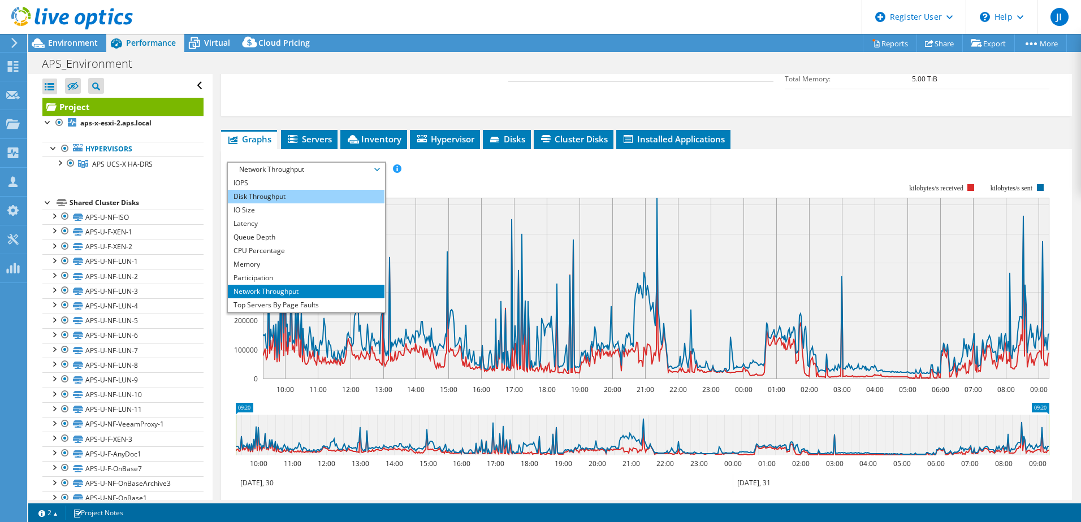
click at [302, 190] on li "Disk Throughput" at bounding box center [306, 197] width 157 height 14
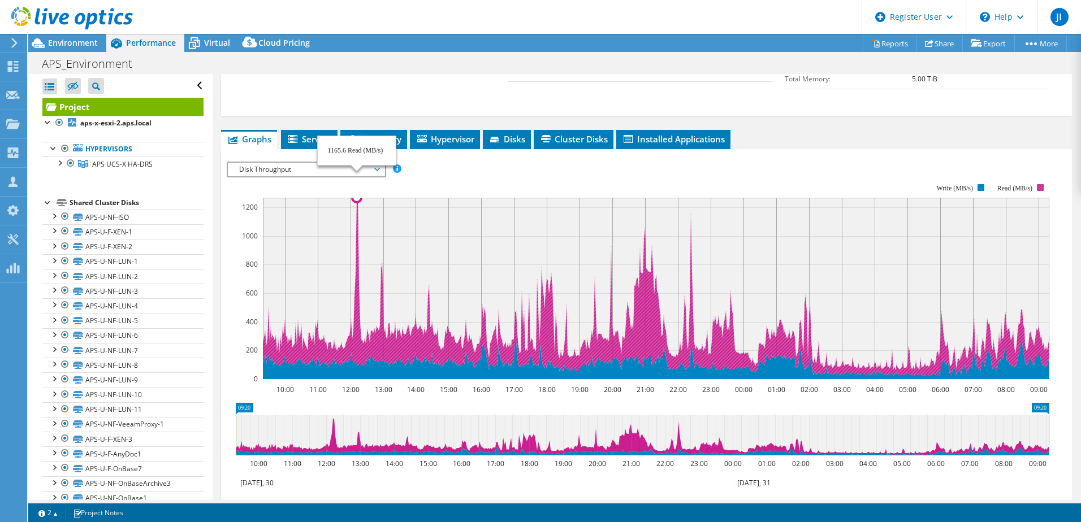
click at [356, 220] on icon at bounding box center [655, 287] width 787 height 178
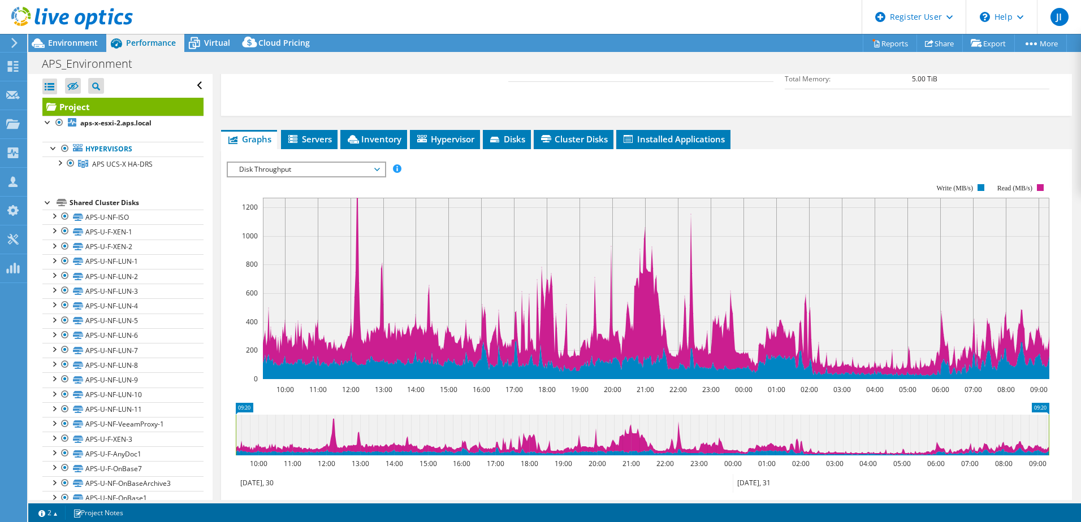
click at [303, 163] on span "Disk Throughput" at bounding box center [305, 170] width 145 height 14
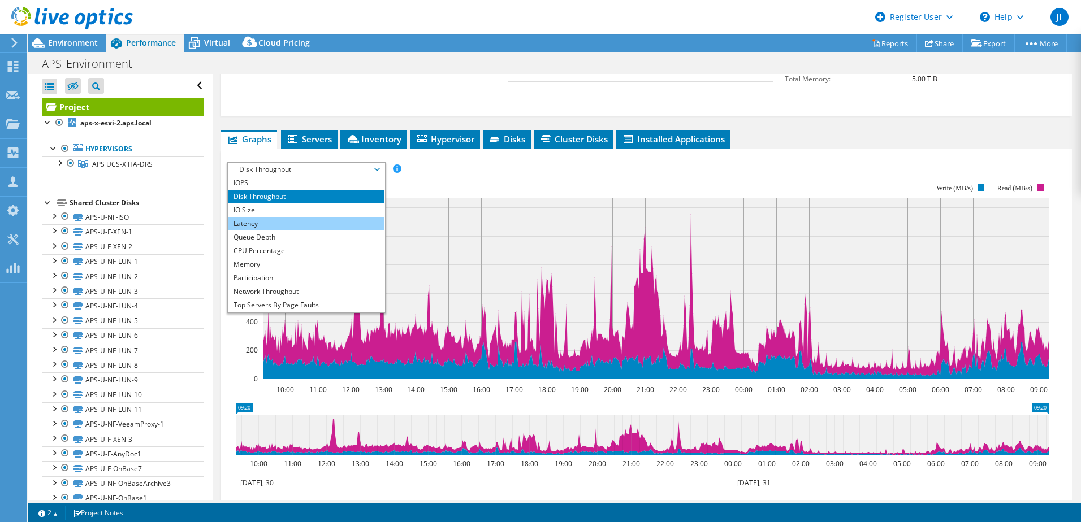
scroll to position [41, 0]
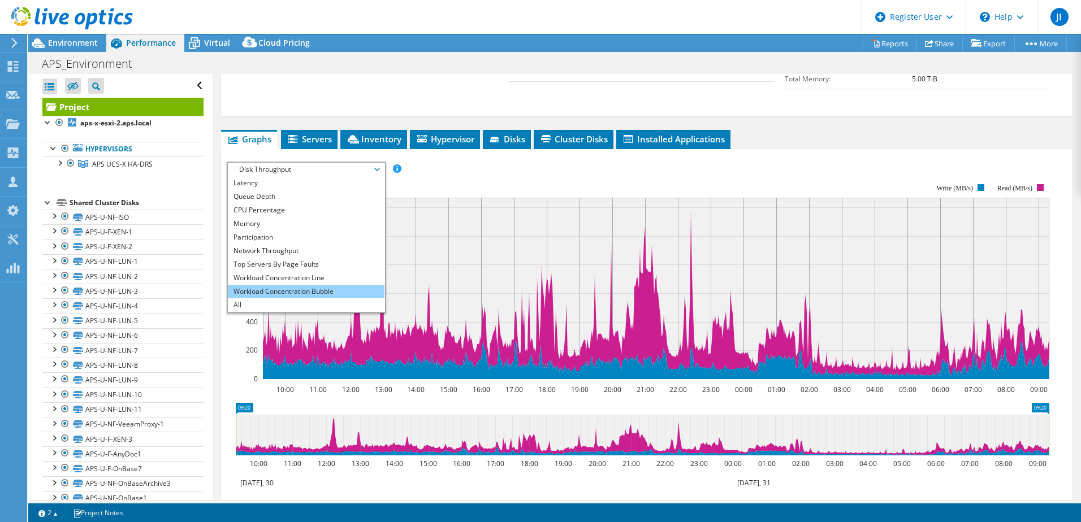
click at [328, 285] on li "Workload Concentration Bubble" at bounding box center [306, 292] width 157 height 14
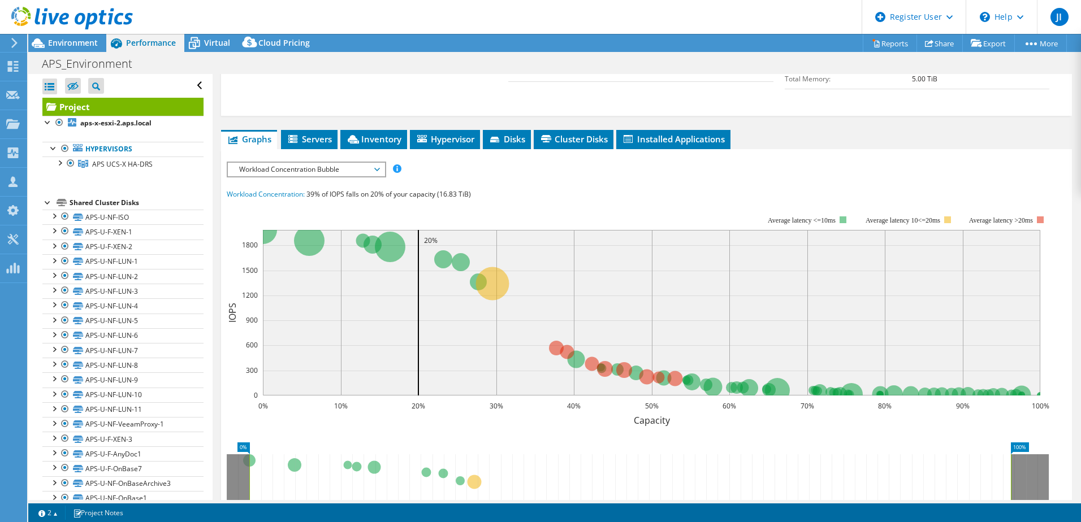
click at [858, 162] on div "IOPS Disk Throughput IO Size Latency Queue Depth CPU Percentage Memory Page Fau…" at bounding box center [646, 371] width 839 height 418
click at [481, 15] on header "JI Dell User [PERSON_NAME] [PERSON_NAME][EMAIL_ADDRESS][PERSON_NAME][DOMAIN_NAM…" at bounding box center [540, 17] width 1081 height 34
